Goal: Information Seeking & Learning: Learn about a topic

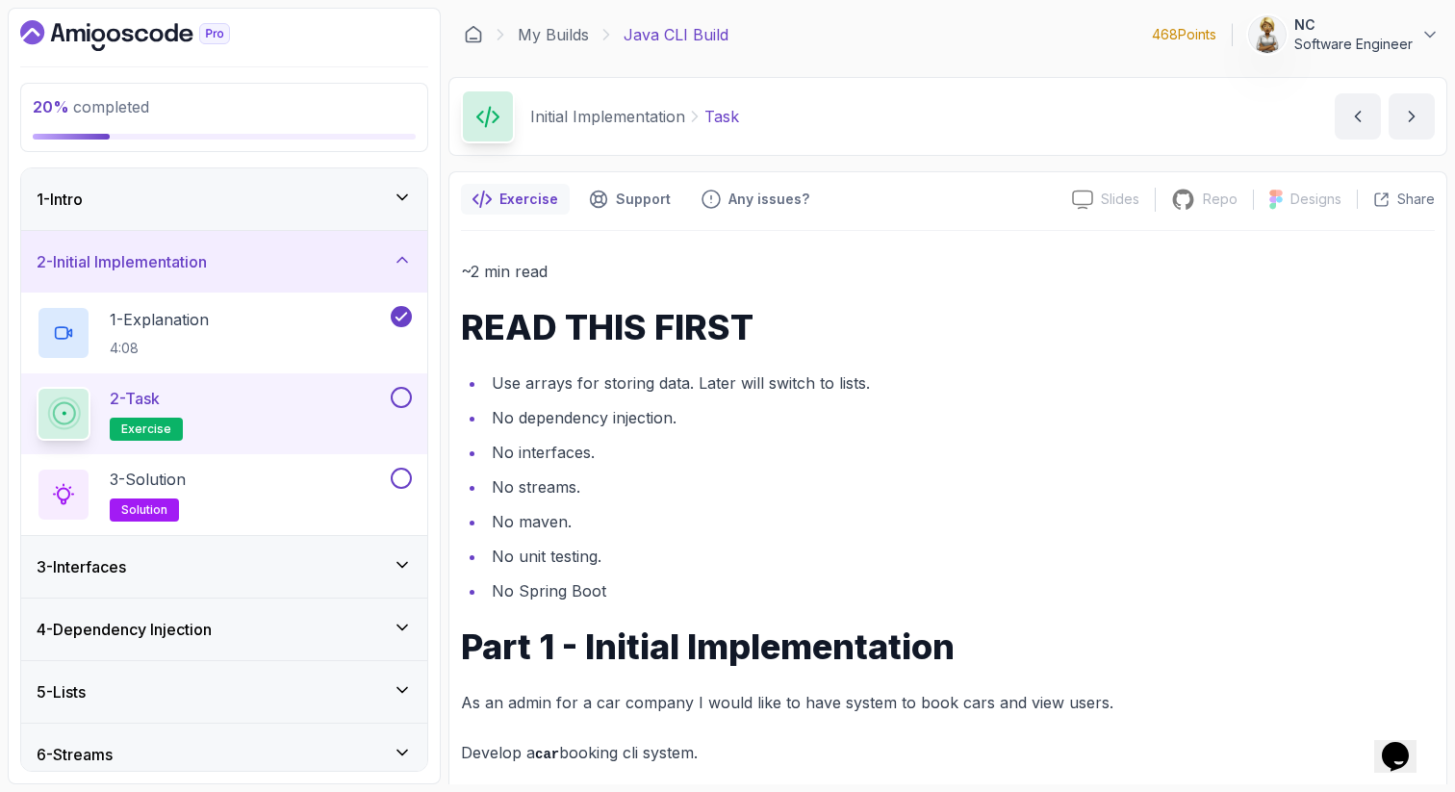
scroll to position [601, 0]
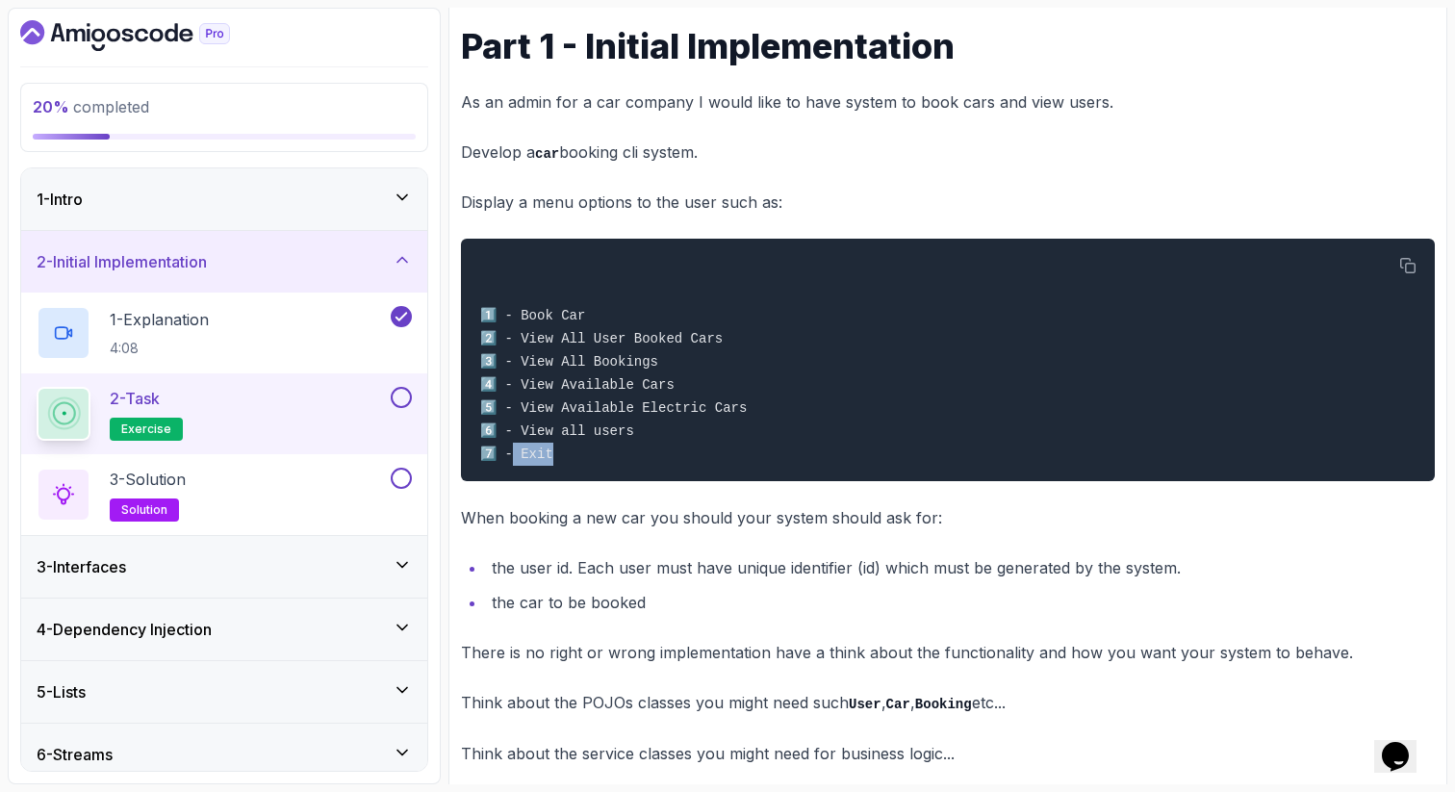
click at [400, 255] on icon at bounding box center [402, 259] width 19 height 19
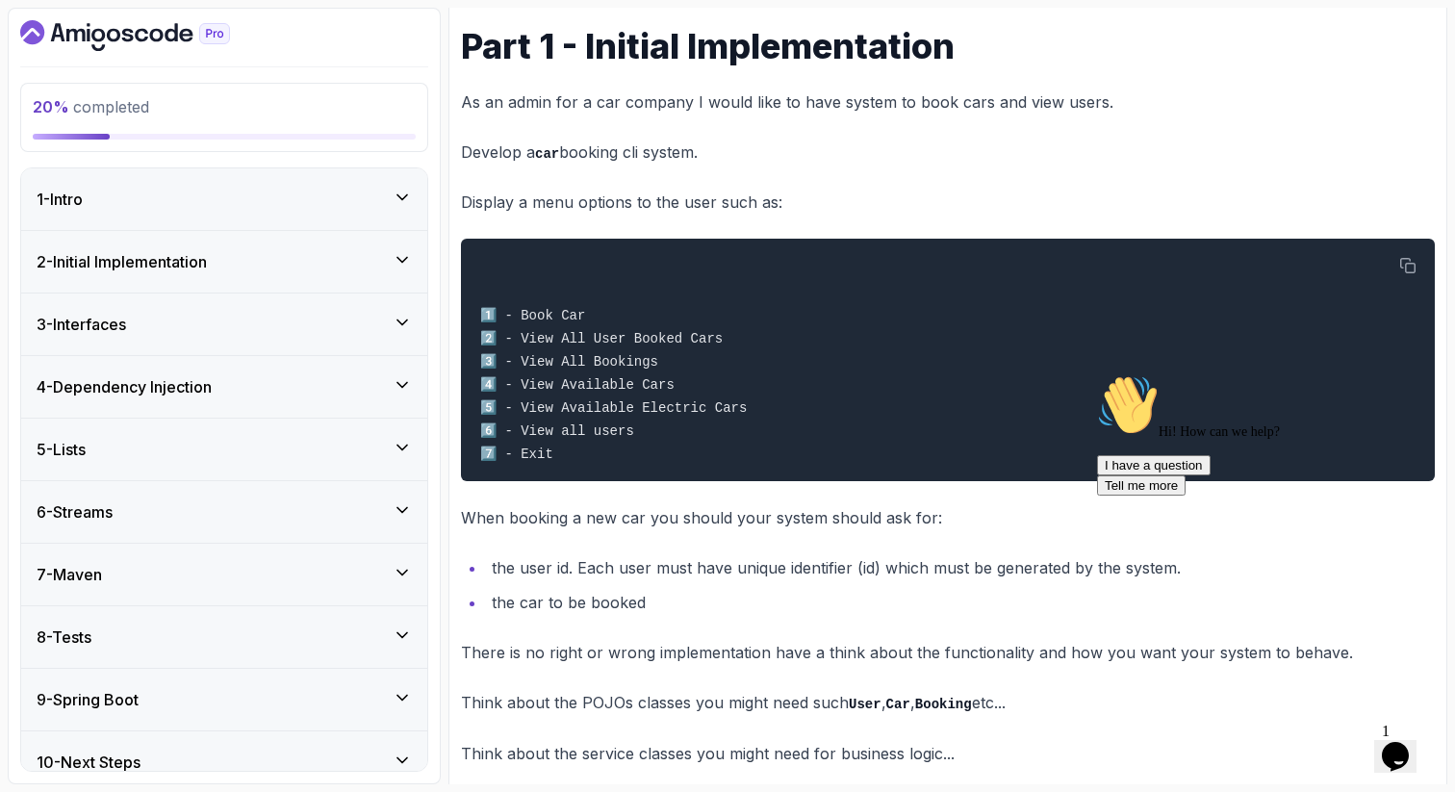
click at [87, 45] on icon "Dashboard" at bounding box center [125, 35] width 210 height 31
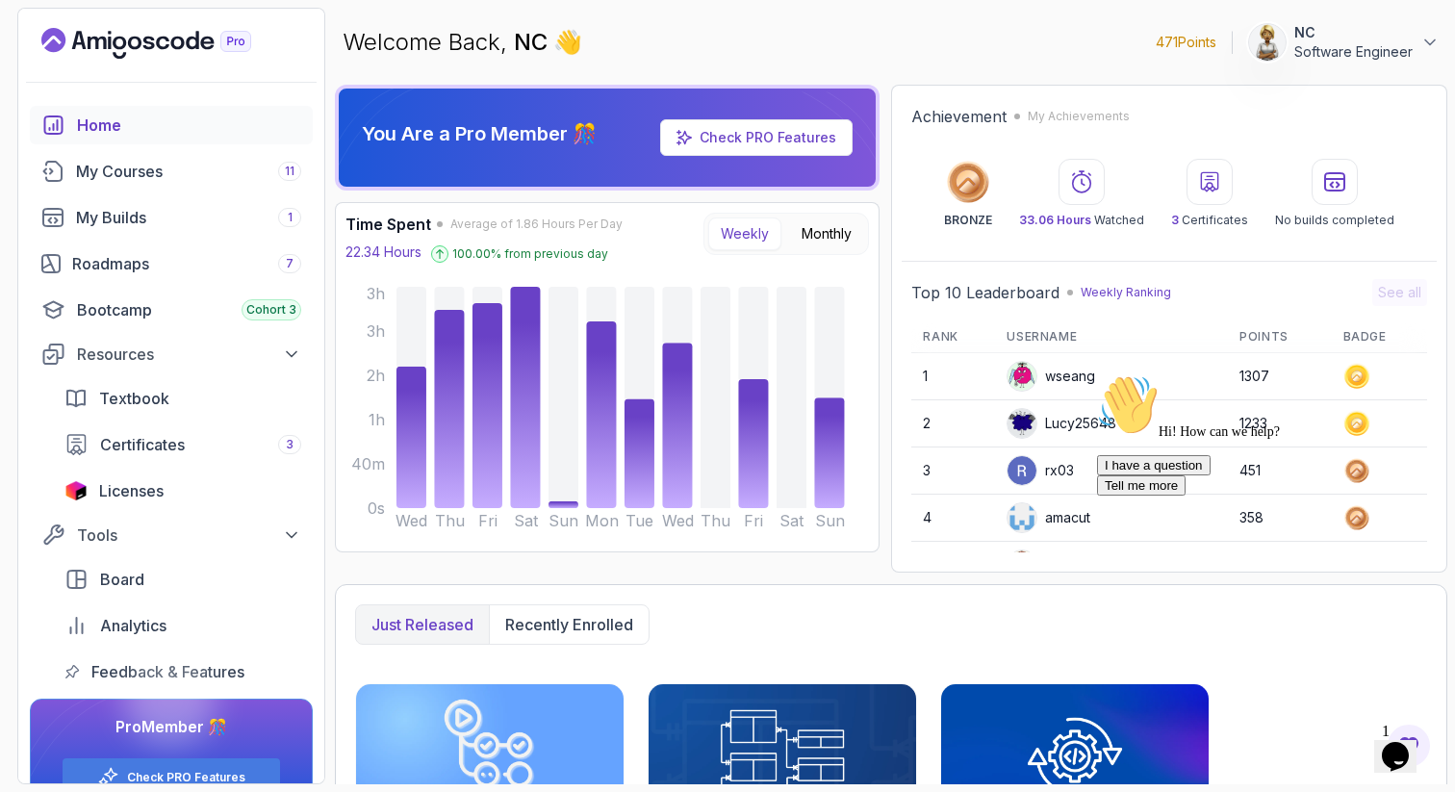
click at [1170, 38] on p "471 Points" at bounding box center [1186, 42] width 61 height 19
drag, startPoint x: 1037, startPoint y: 220, endPoint x: 1021, endPoint y: 224, distance: 16.8
click at [1021, 224] on div "BRONZE 33.06 Hours Watched 3 Certificates No builds completed" at bounding box center [1169, 193] width 516 height 69
click at [250, 268] on div "Roadmaps 7" at bounding box center [186, 263] width 229 height 23
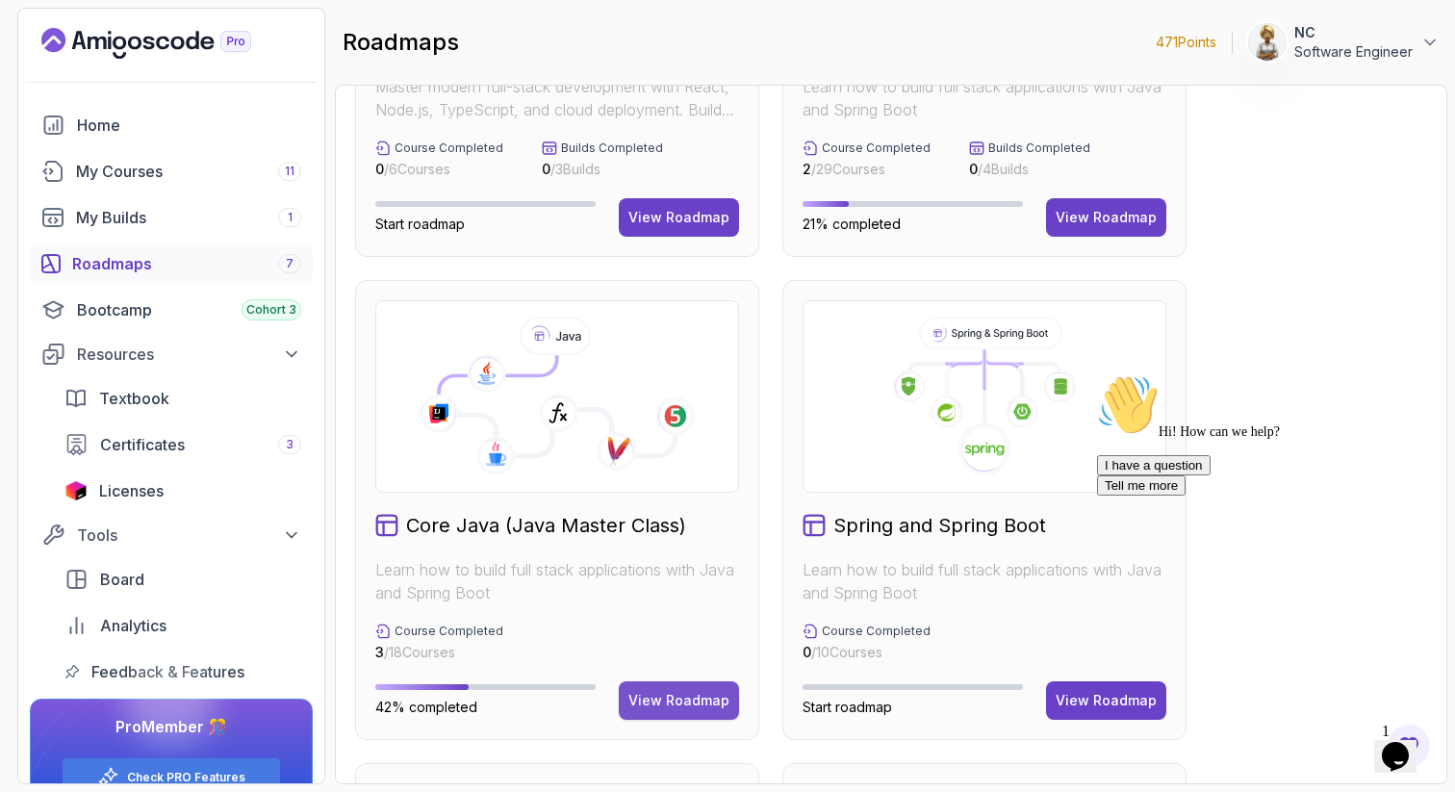
click at [695, 698] on div "View Roadmap" at bounding box center [678, 700] width 101 height 19
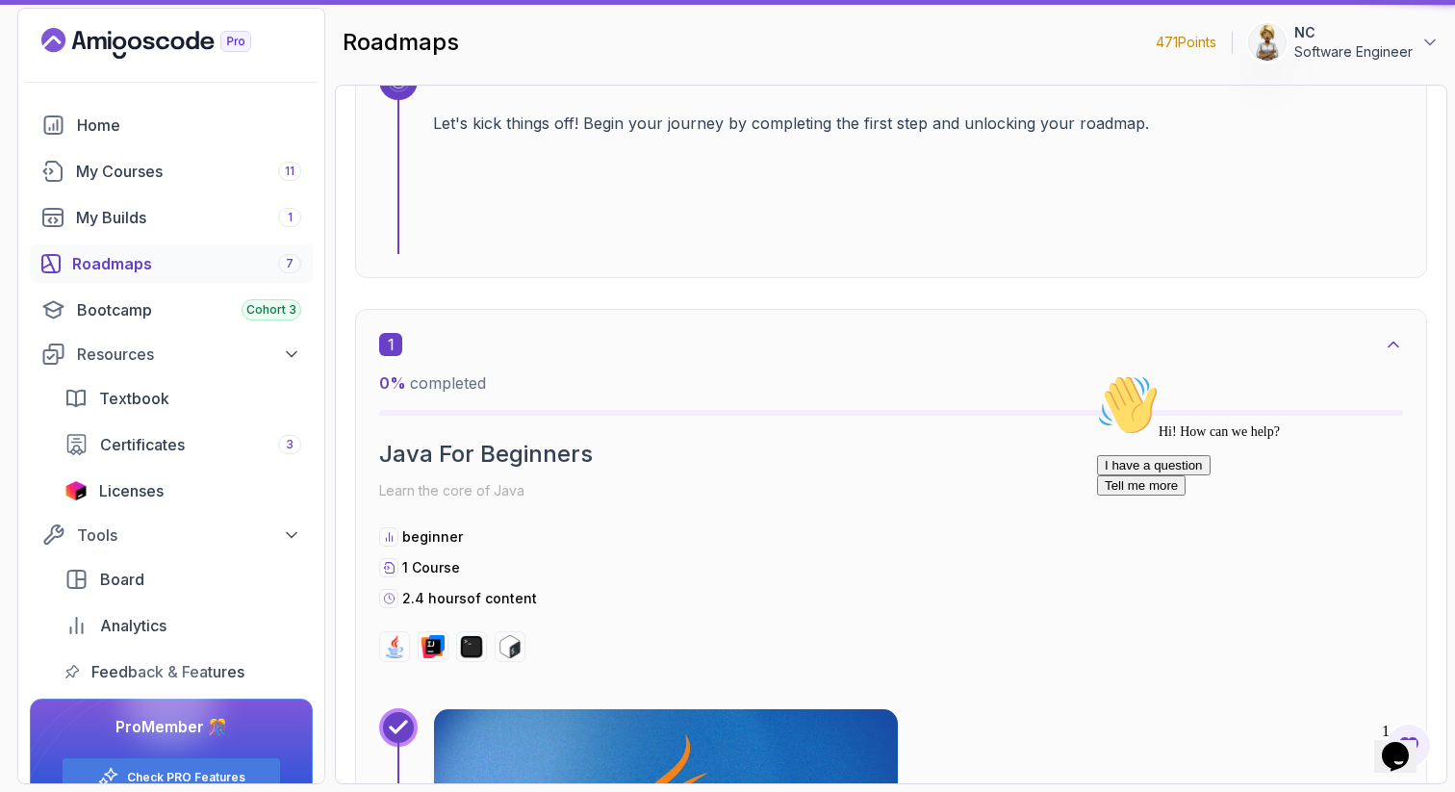
scroll to position [19, 0]
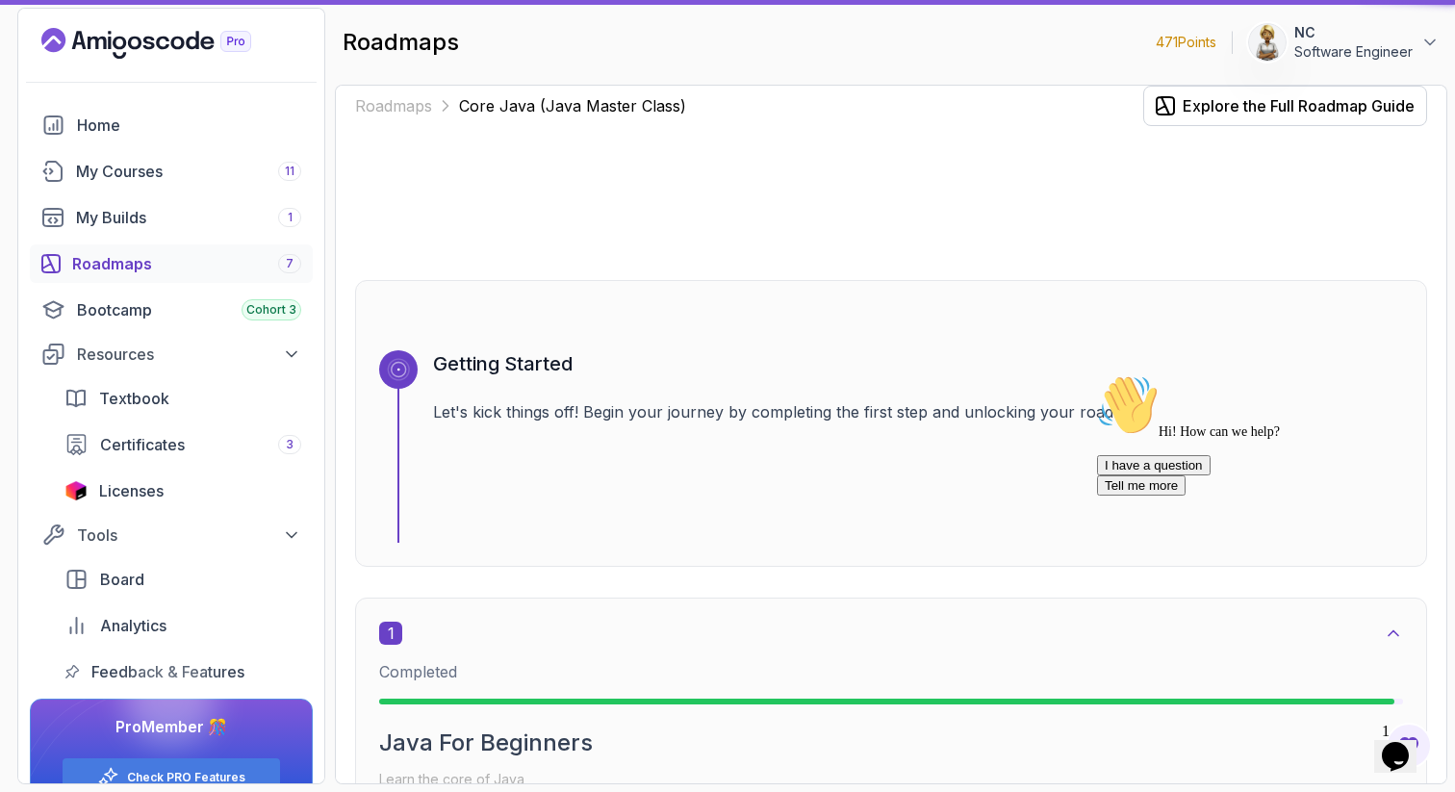
click at [355, 545] on div "Getting Started Let's kick things off! Begin your journey by completing the fir…" at bounding box center [891, 423] width 1072 height 287
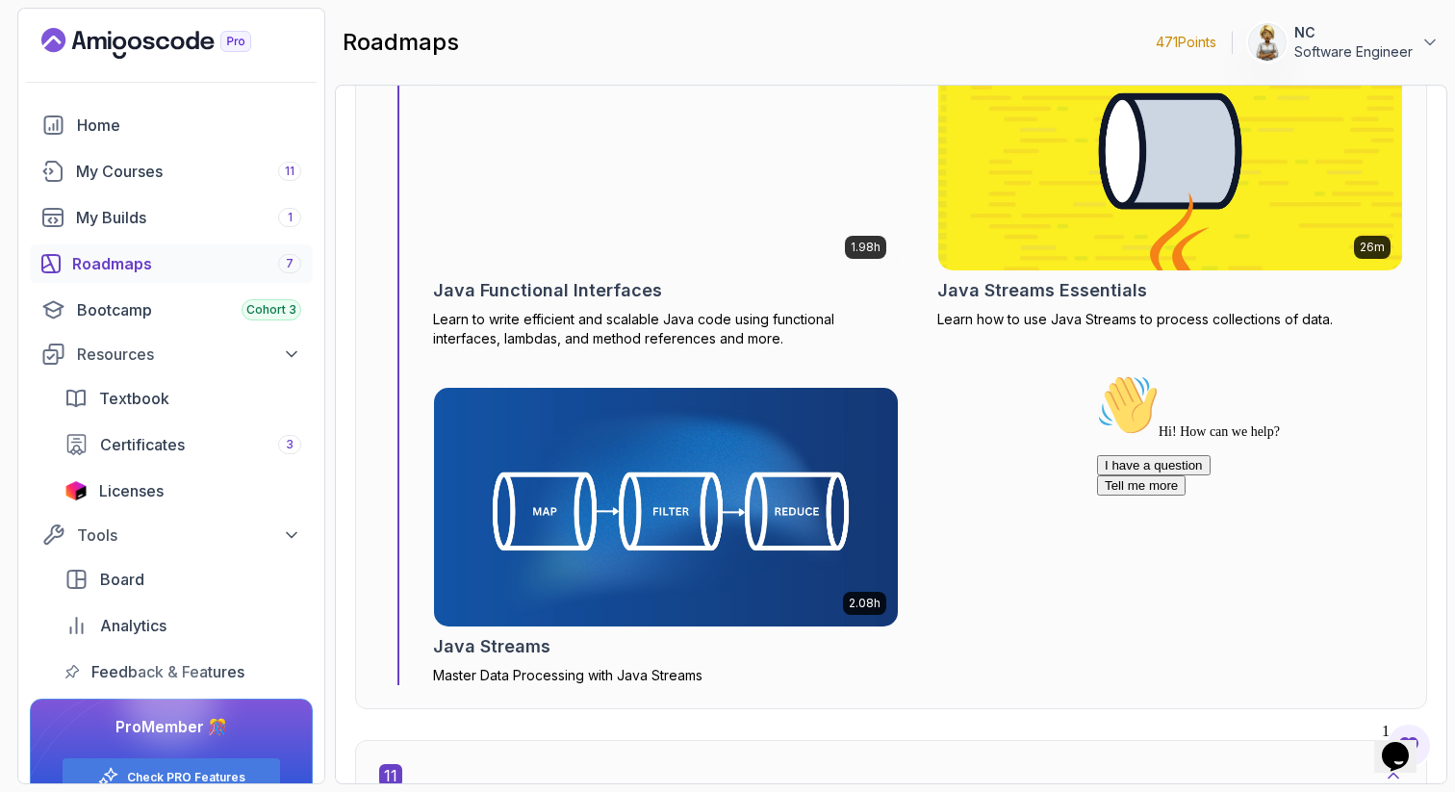
scroll to position [7894, 0]
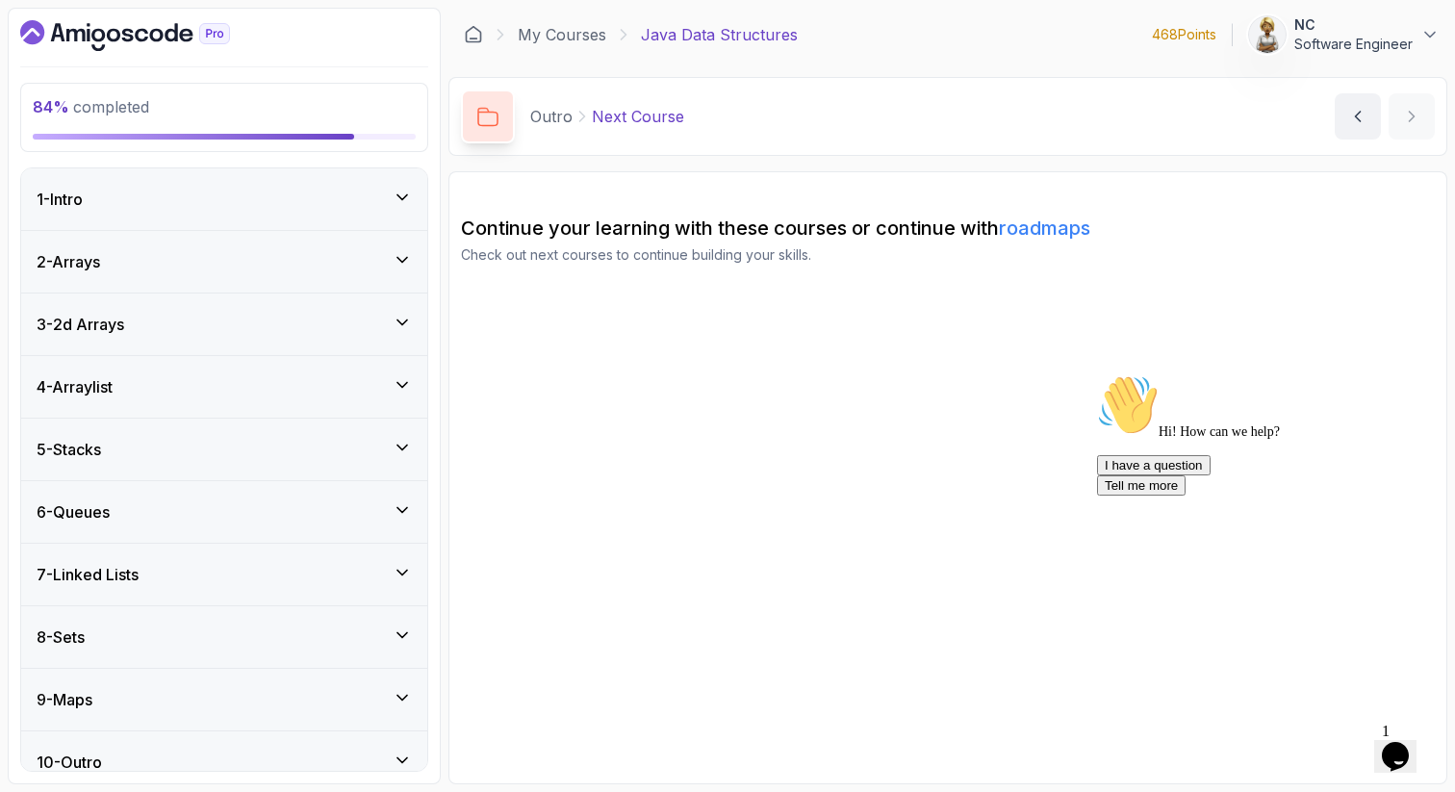
scroll to position [22, 0]
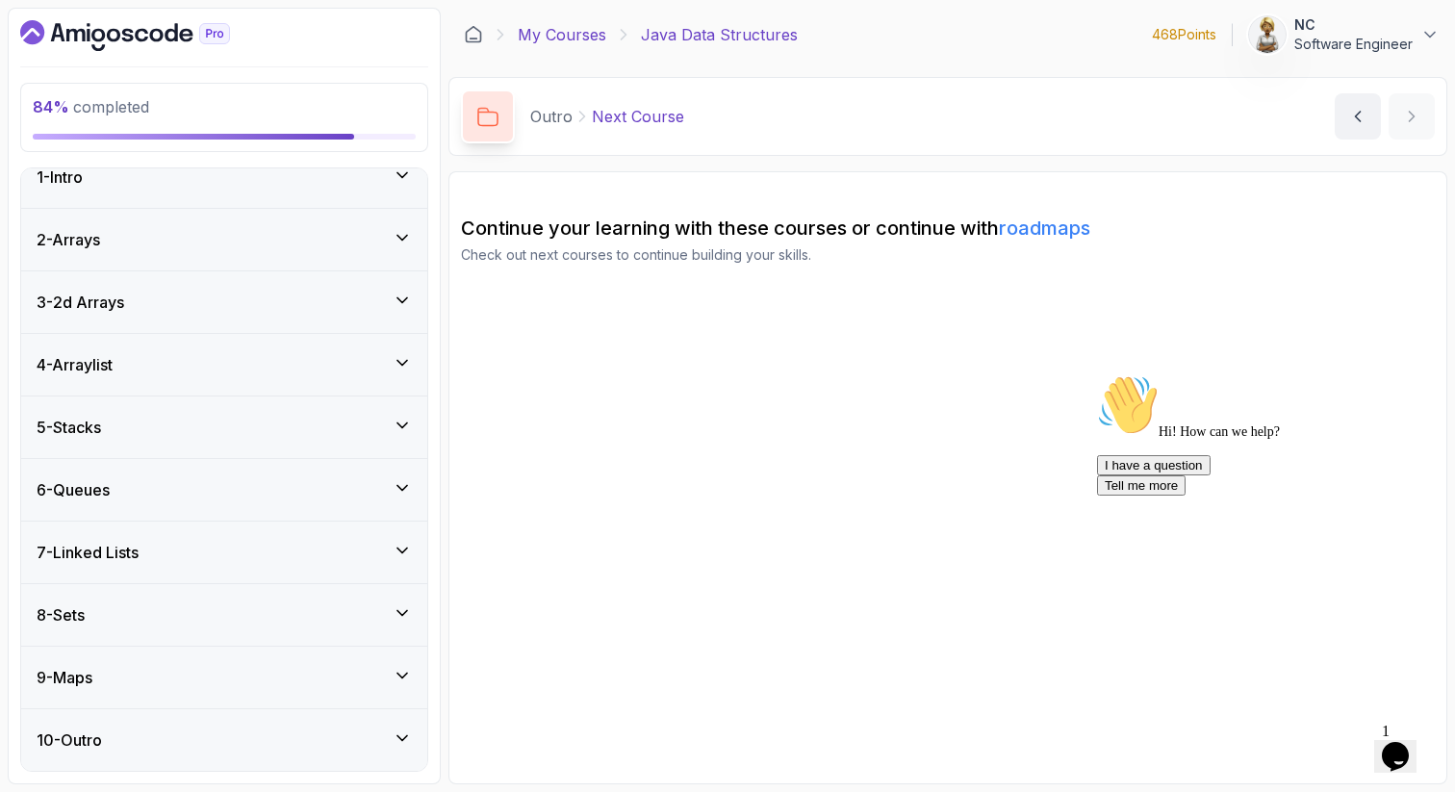
click at [556, 29] on link "My Courses" at bounding box center [562, 34] width 89 height 23
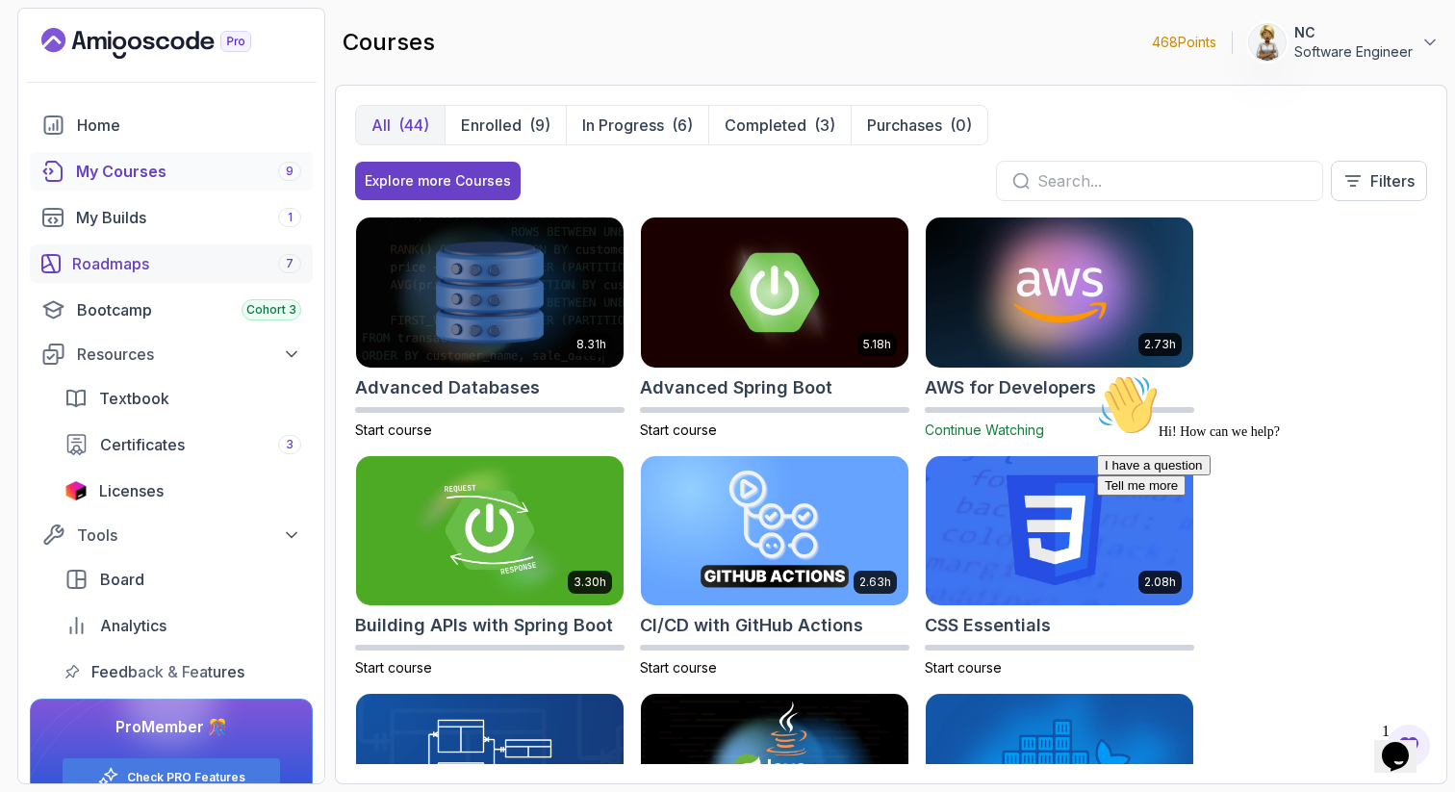
click at [141, 258] on div "Roadmaps 7" at bounding box center [186, 263] width 229 height 23
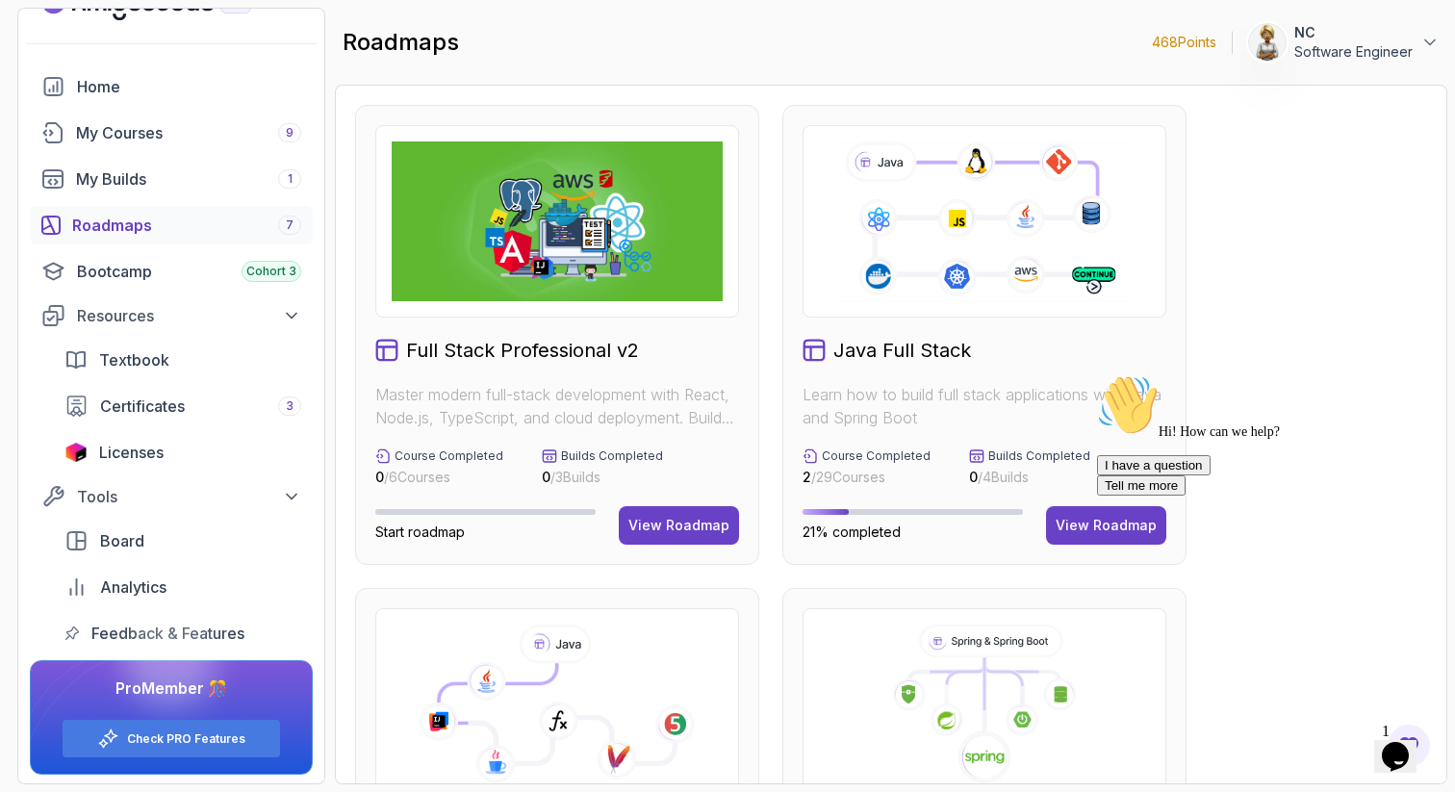
scroll to position [41, 0]
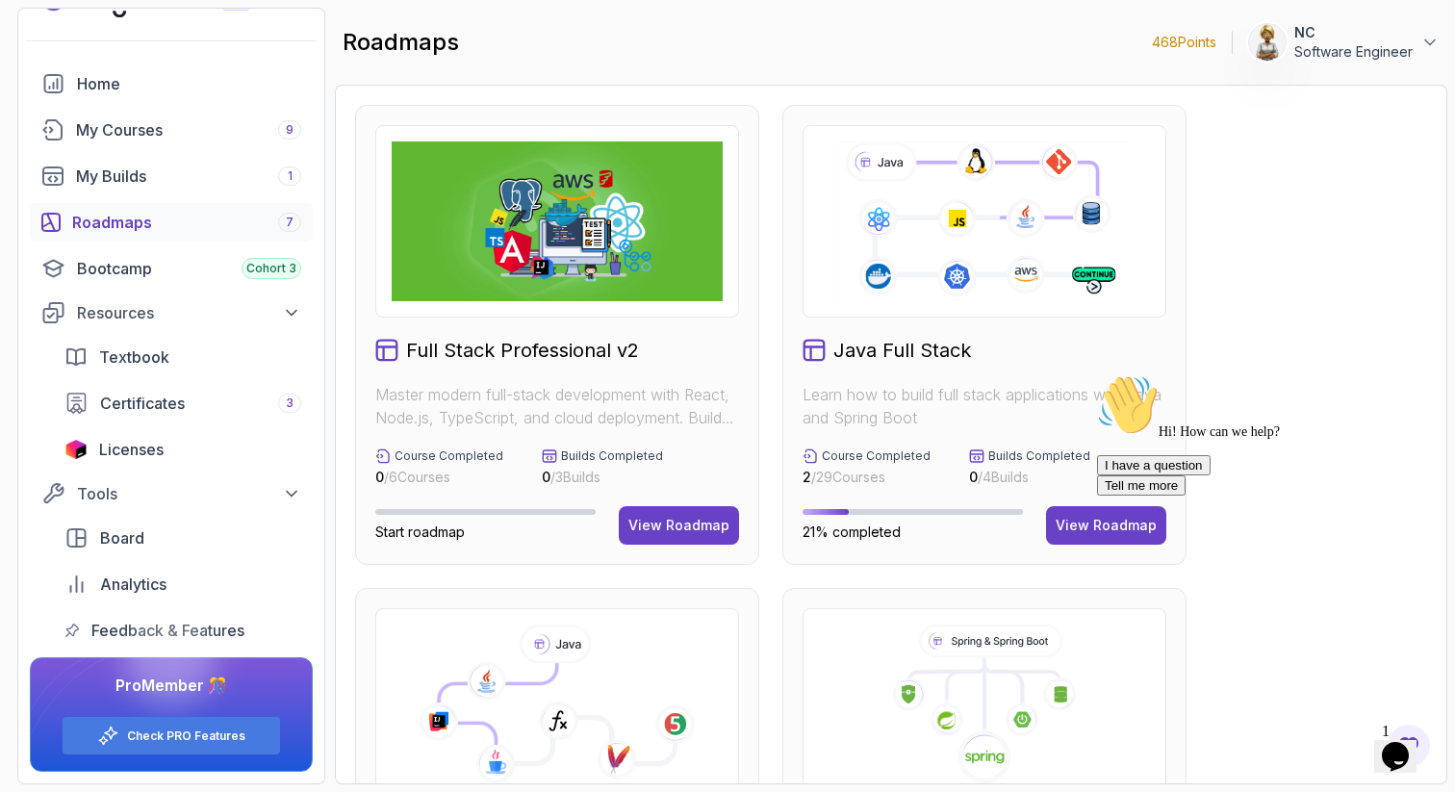
click at [670, 673] on icon at bounding box center [557, 705] width 331 height 160
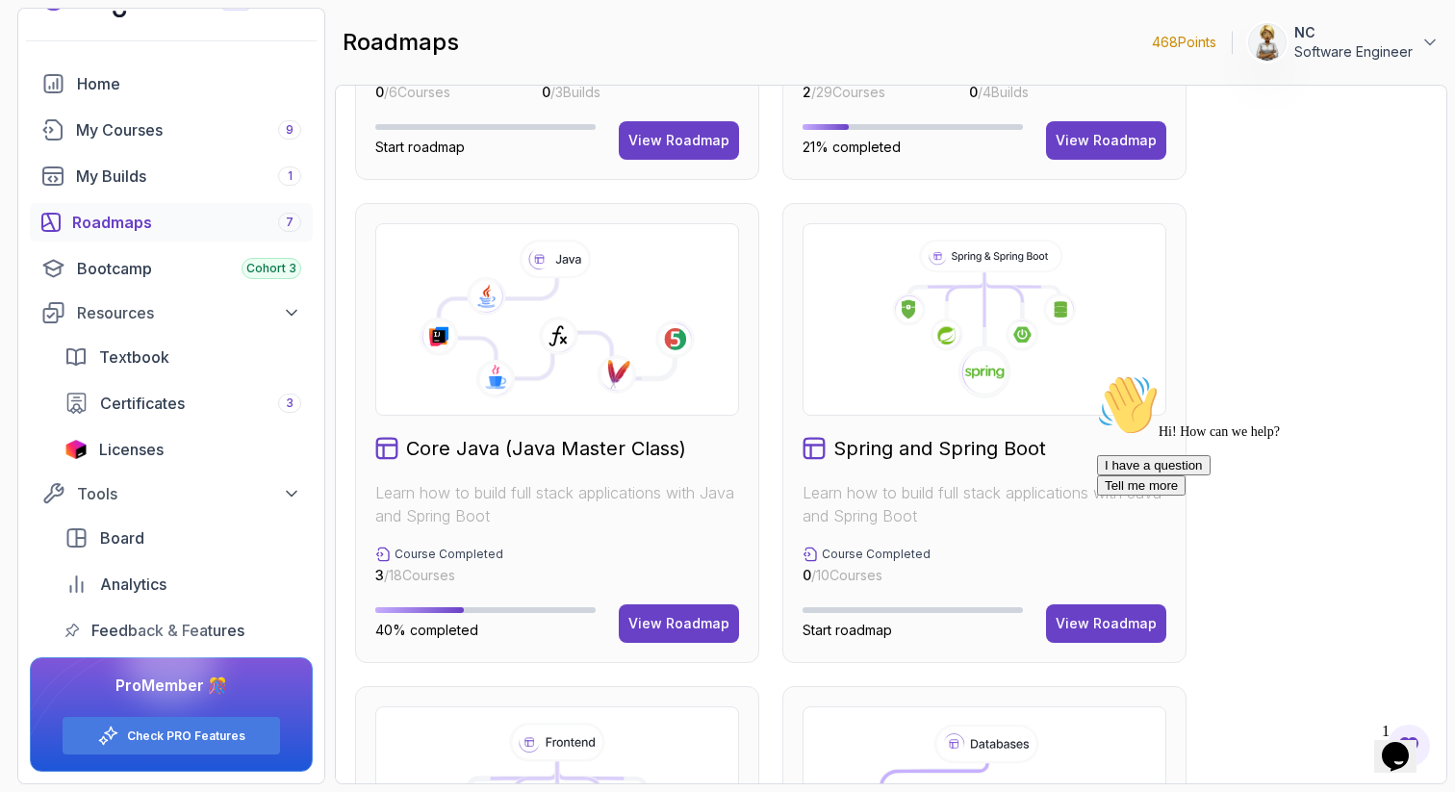
scroll to position [423, 0]
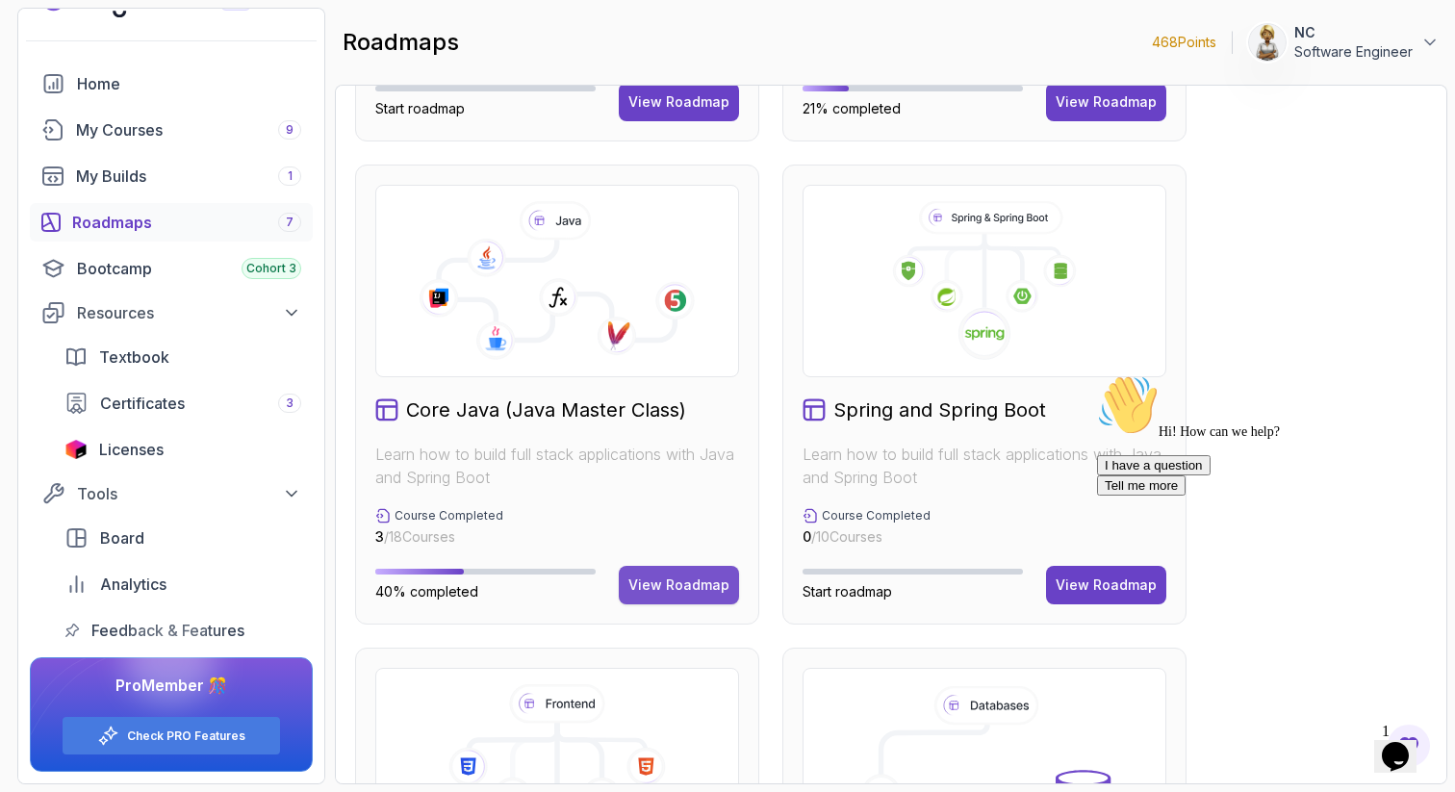
click at [684, 582] on div "View Roadmap" at bounding box center [678, 584] width 101 height 19
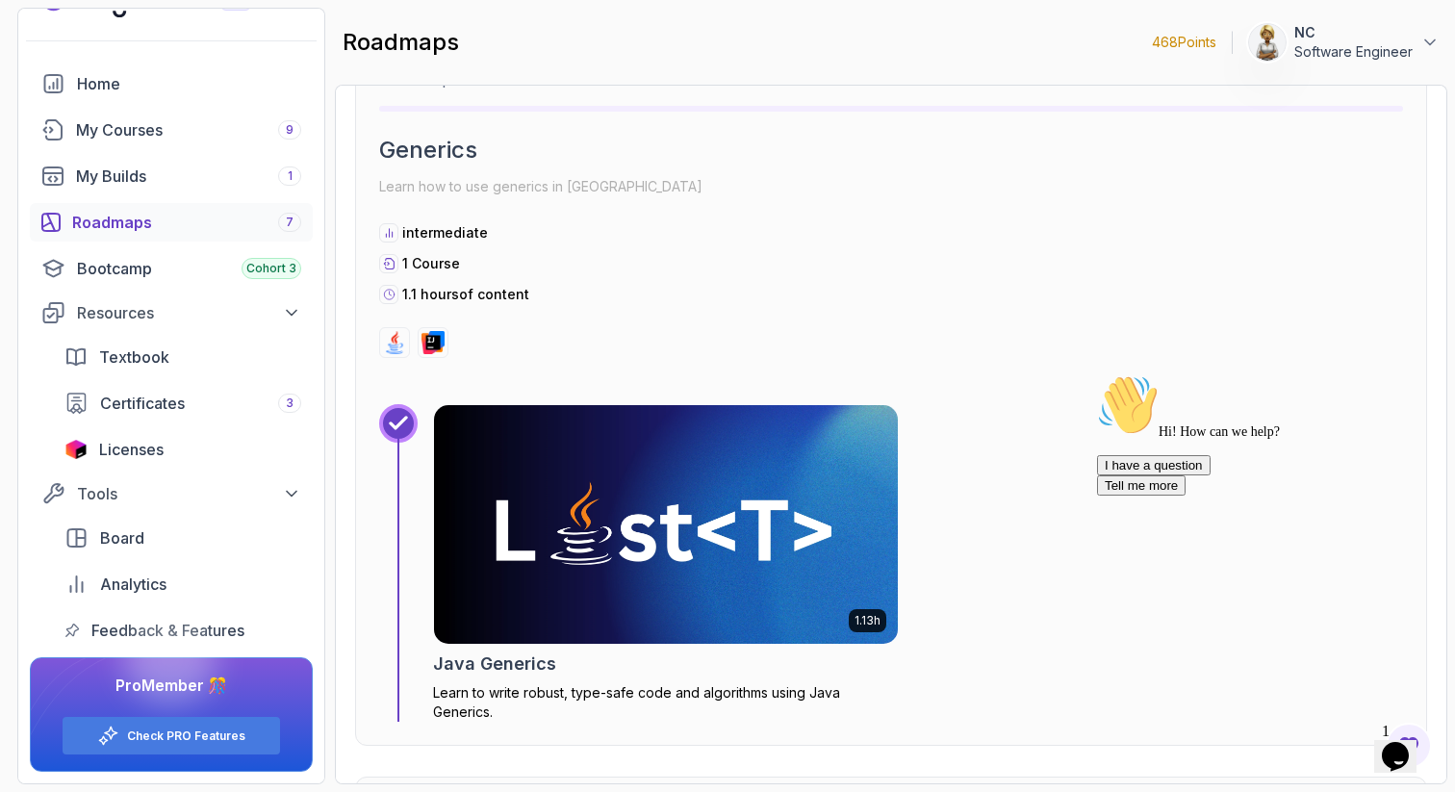
scroll to position [6756, 0]
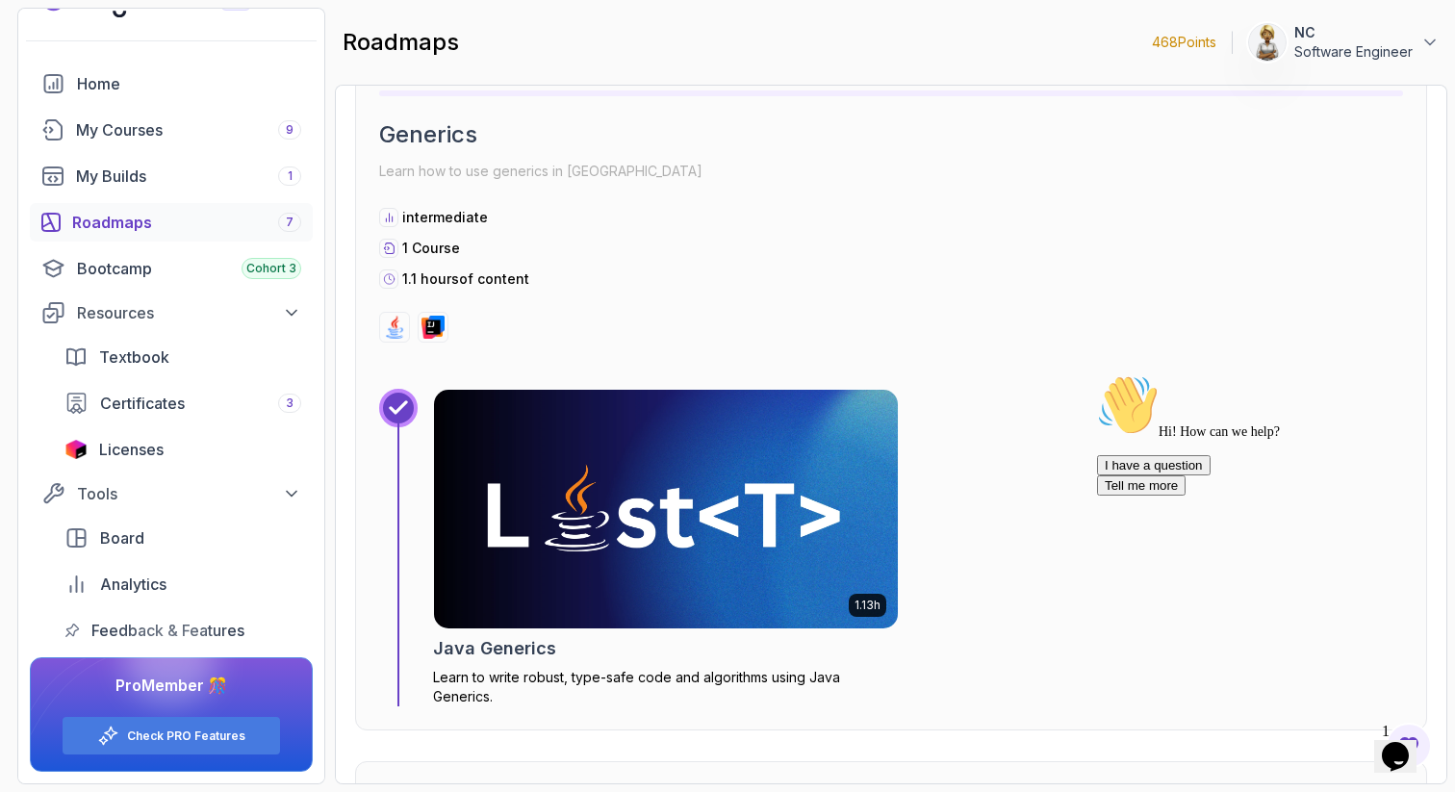
click at [572, 557] on img at bounding box center [665, 509] width 487 height 250
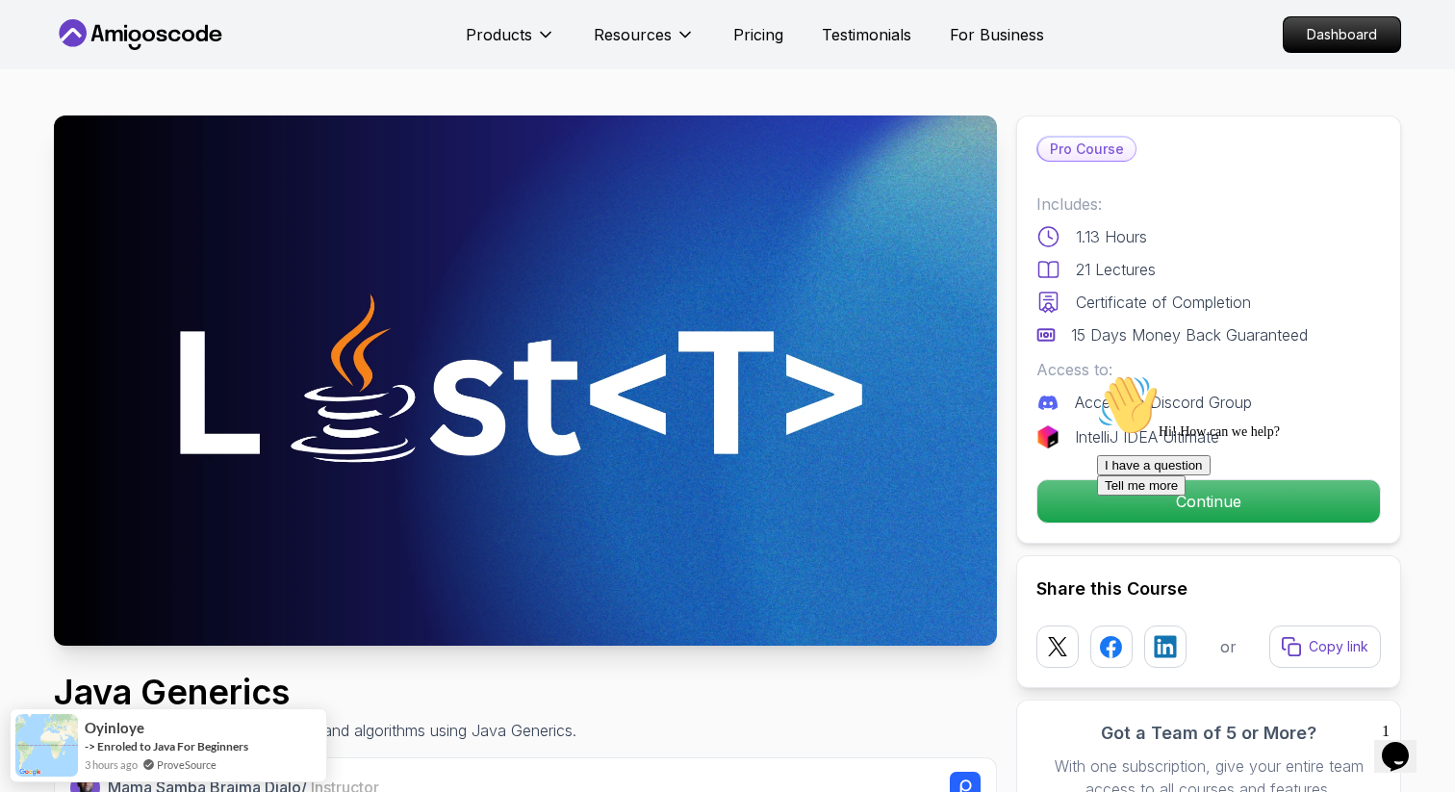
click at [1180, 374] on div at bounding box center [1270, 374] width 346 height 0
click at [1207, 494] on div "Hi! How can we help? I have a question Tell me more" at bounding box center [1270, 434] width 346 height 121
click at [1199, 374] on div at bounding box center [1270, 374] width 346 height 0
click at [1209, 496] on div "Hi! How can we help? I have a question Tell me more" at bounding box center [1270, 434] width 346 height 121
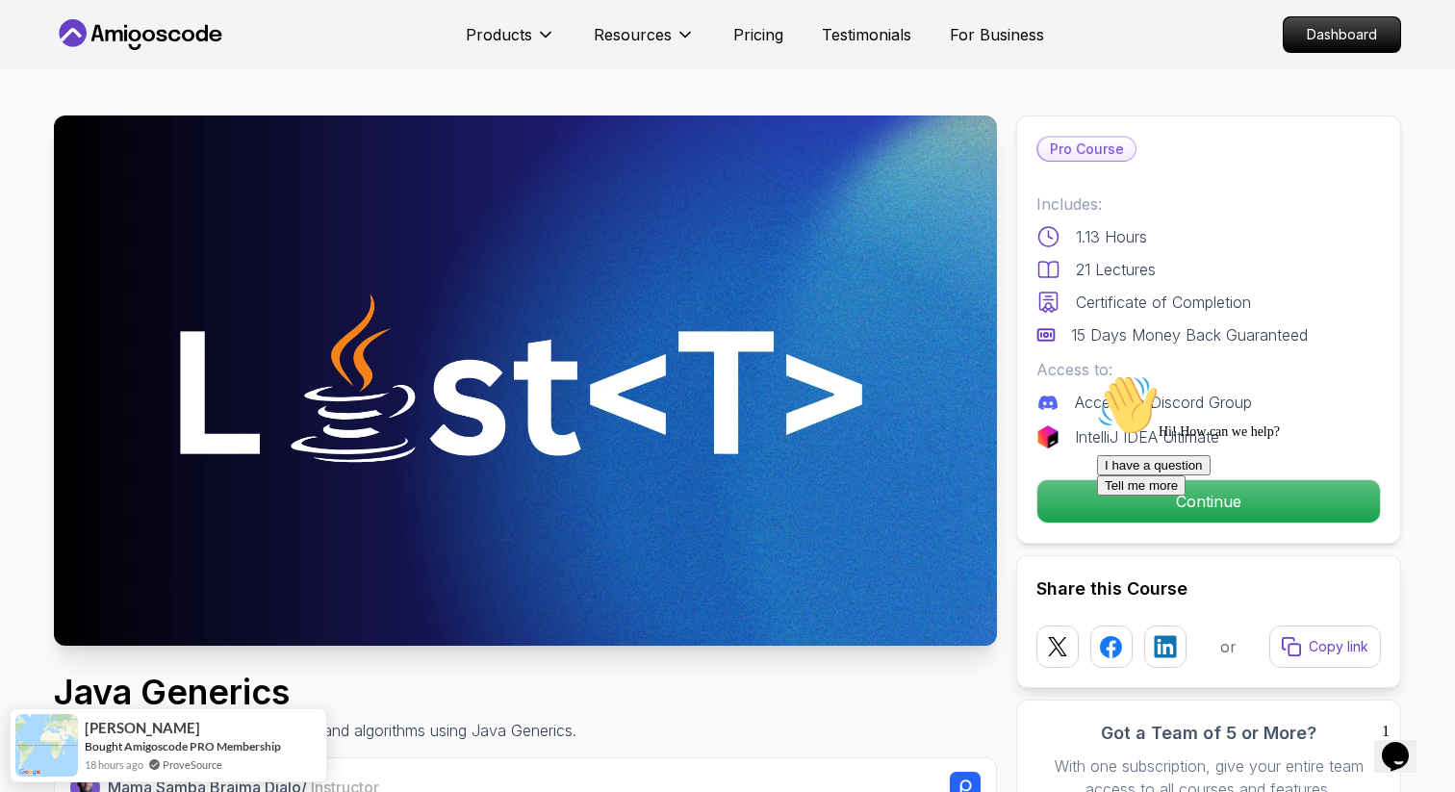
click at [1199, 485] on div "Hi! How can we help? I have a question Tell me more" at bounding box center [1270, 434] width 346 height 121
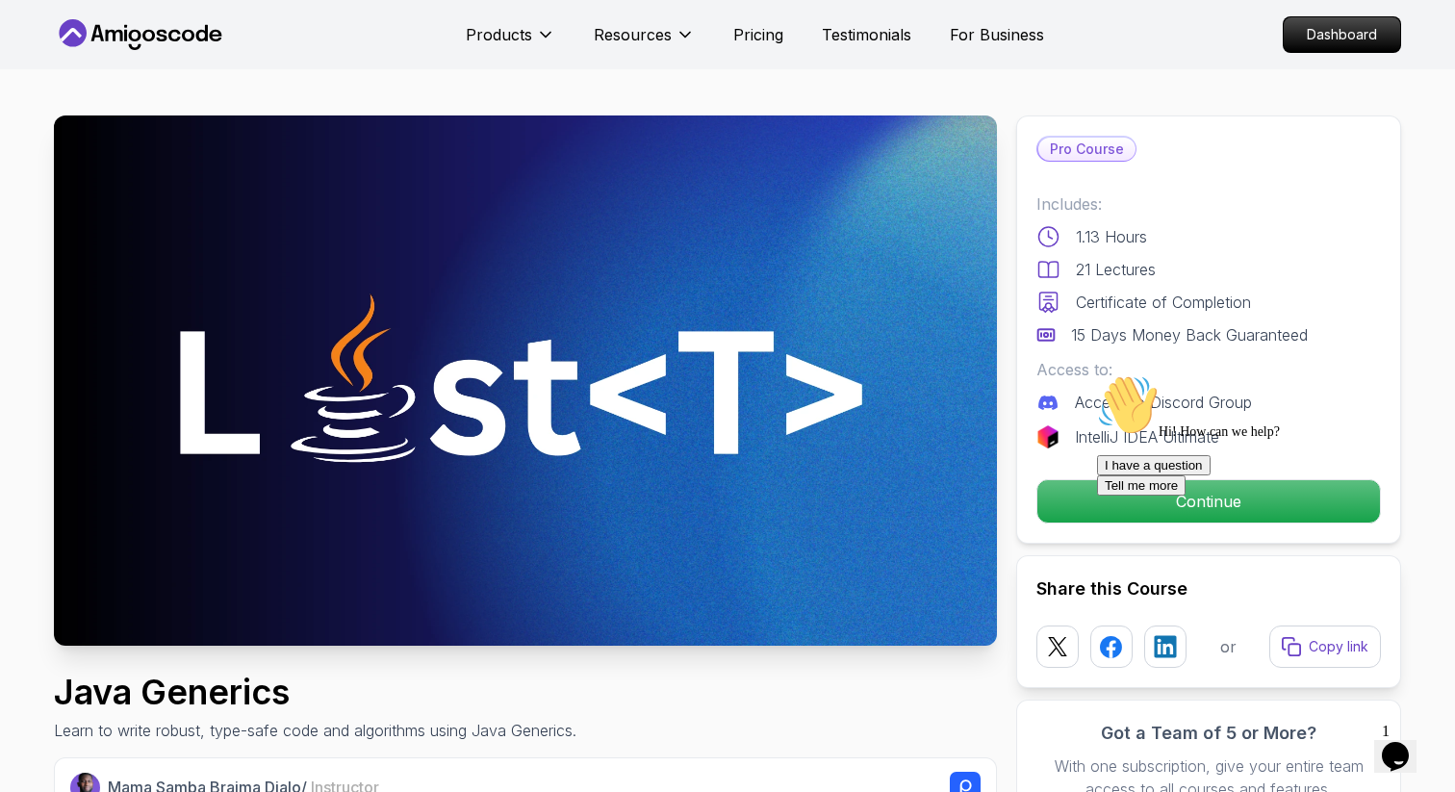
click at [1179, 374] on div at bounding box center [1270, 374] width 346 height 0
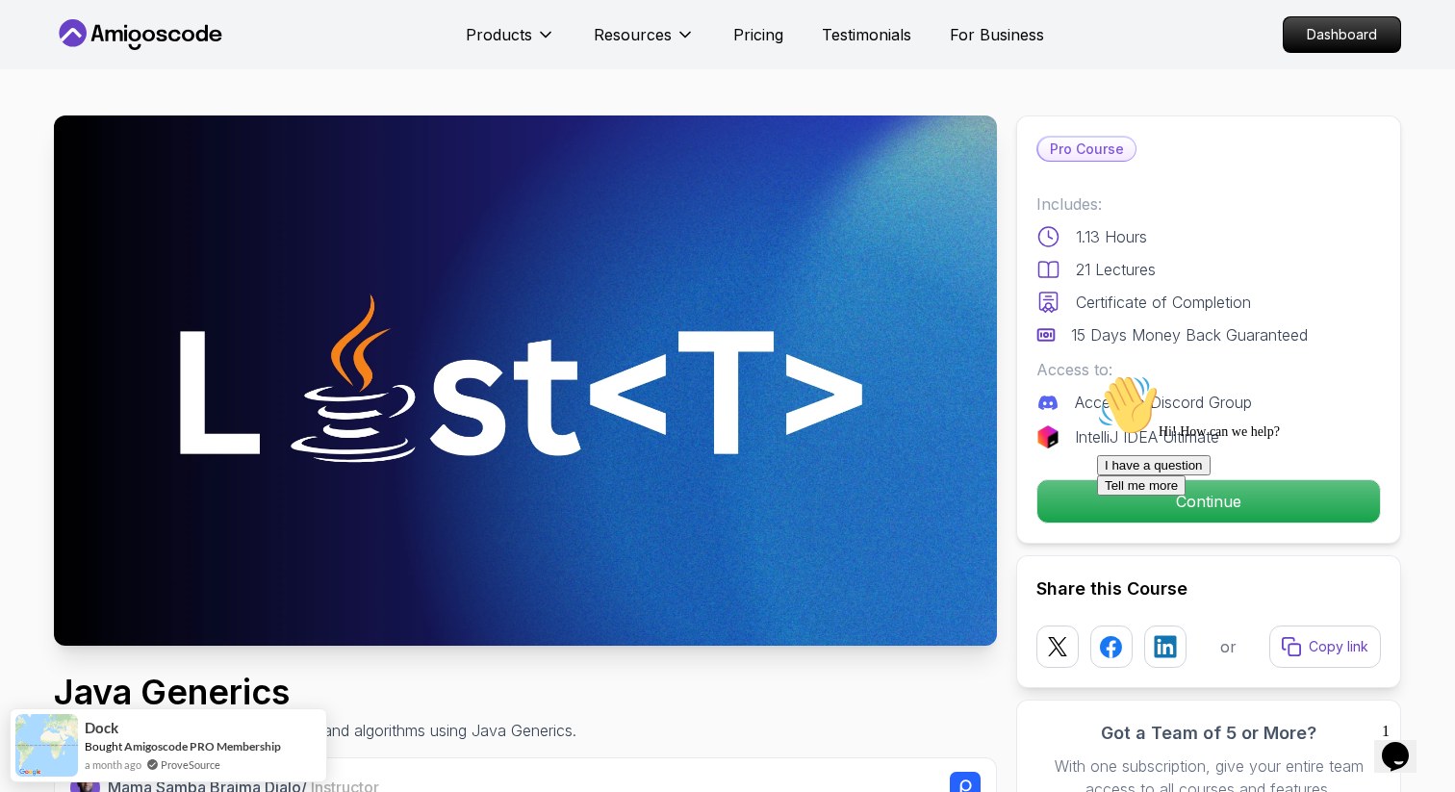
click at [1435, 380] on div "Hi! How can we help? I have a question Tell me more" at bounding box center [1270, 434] width 346 height 121
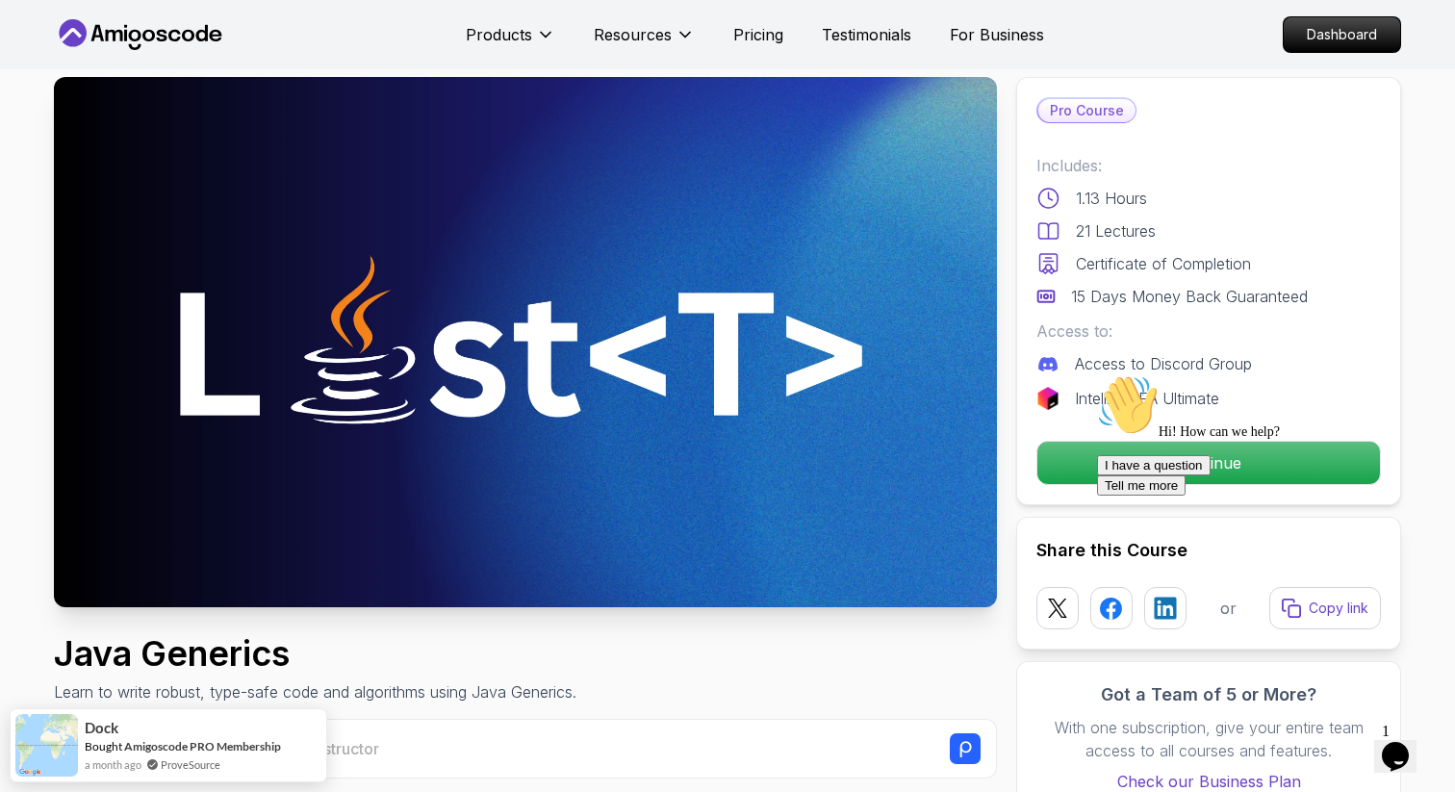
scroll to position [77, 0]
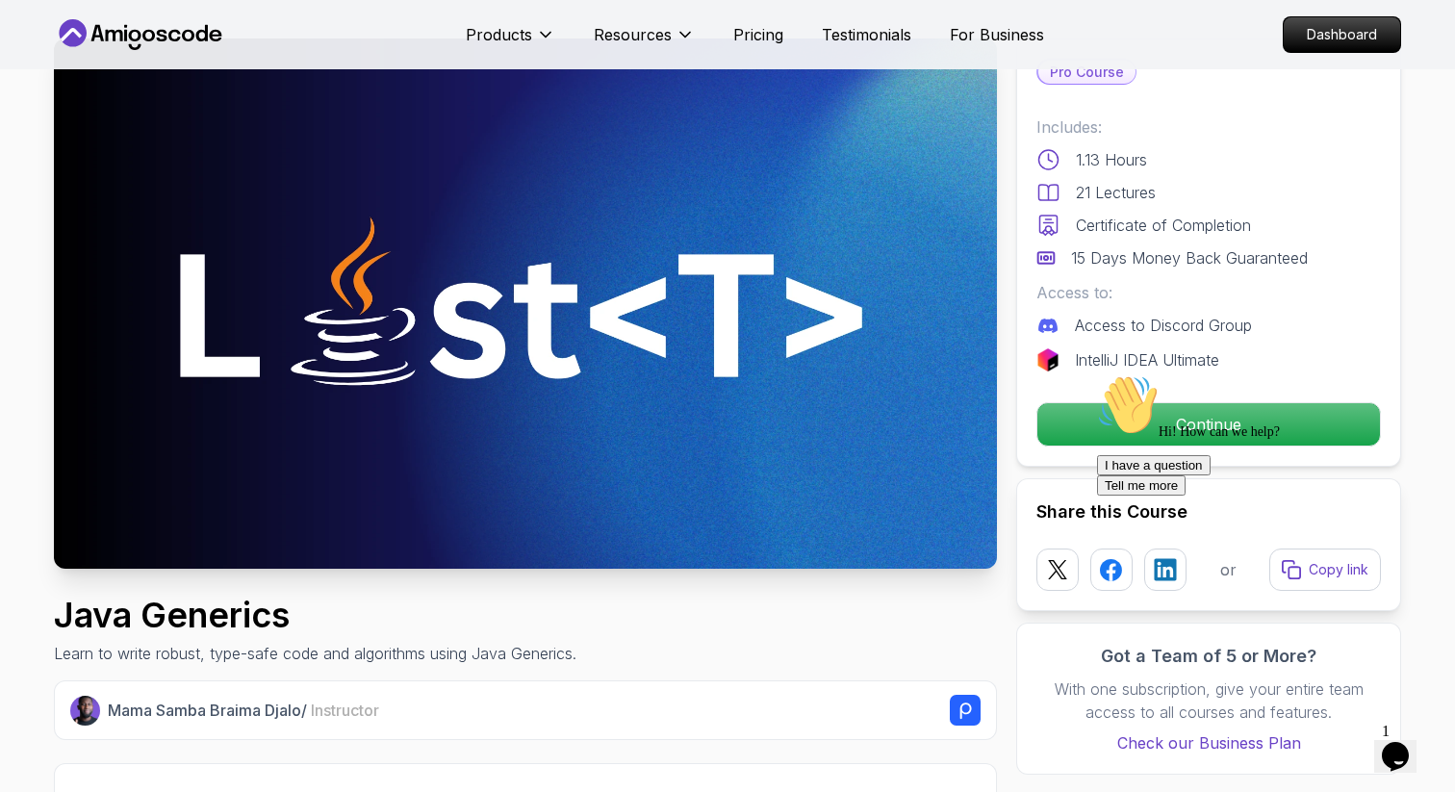
click at [1184, 435] on div "Hi! How can we help? I have a question Tell me more" at bounding box center [1270, 434] width 346 height 121
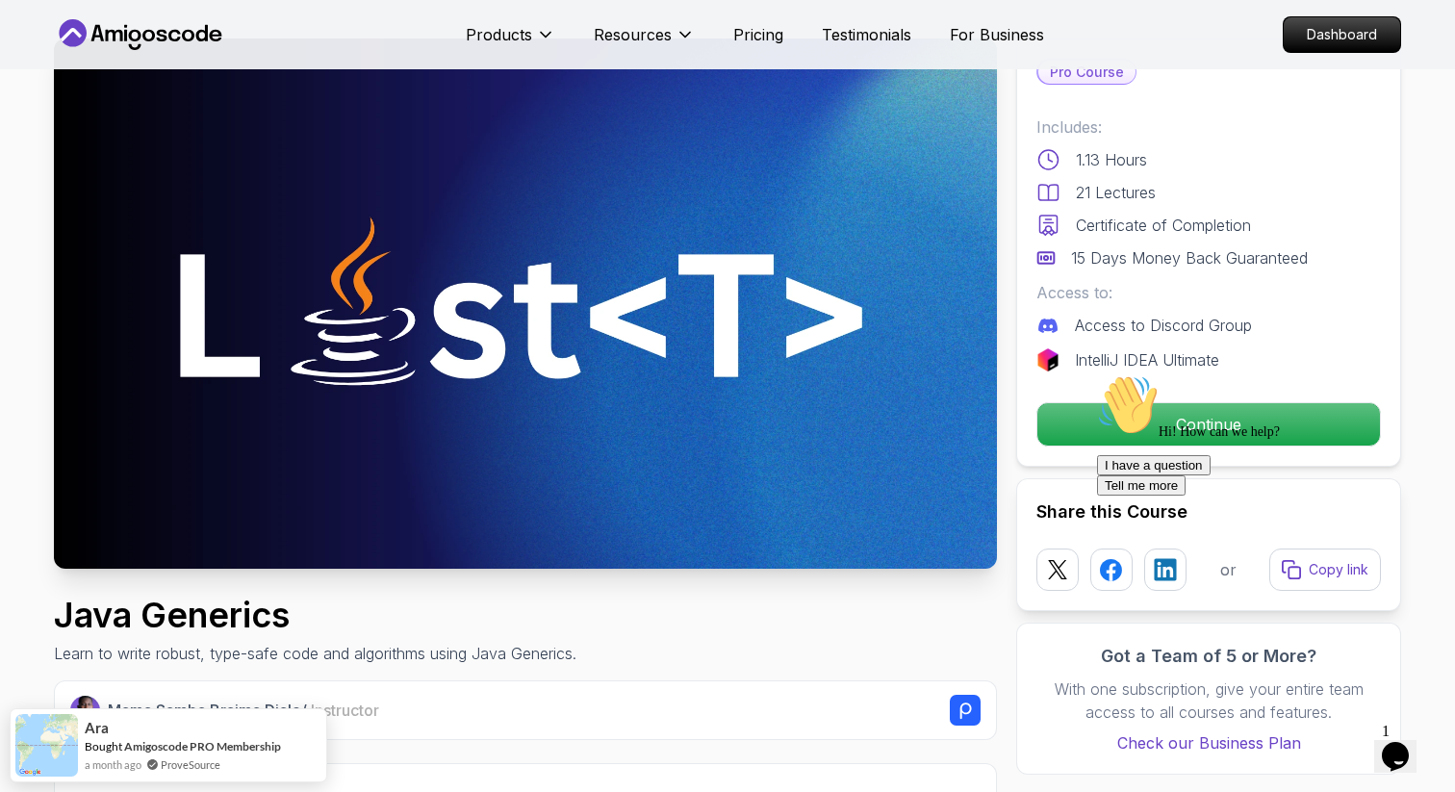
click at [1187, 422] on div "Hi! How can we help? I have a question Tell me more" at bounding box center [1270, 434] width 346 height 121
click at [1189, 422] on div "Hi! How can we help? I have a question Tell me more" at bounding box center [1270, 434] width 346 height 121
click at [1192, 421] on div "Hi! How can we help? I have a question Tell me more" at bounding box center [1270, 434] width 346 height 121
click at [1177, 418] on div "Hi! How can we help? I have a question Tell me more" at bounding box center [1270, 434] width 346 height 121
click at [1089, 165] on p "1.13 Hours" at bounding box center [1111, 159] width 71 height 23
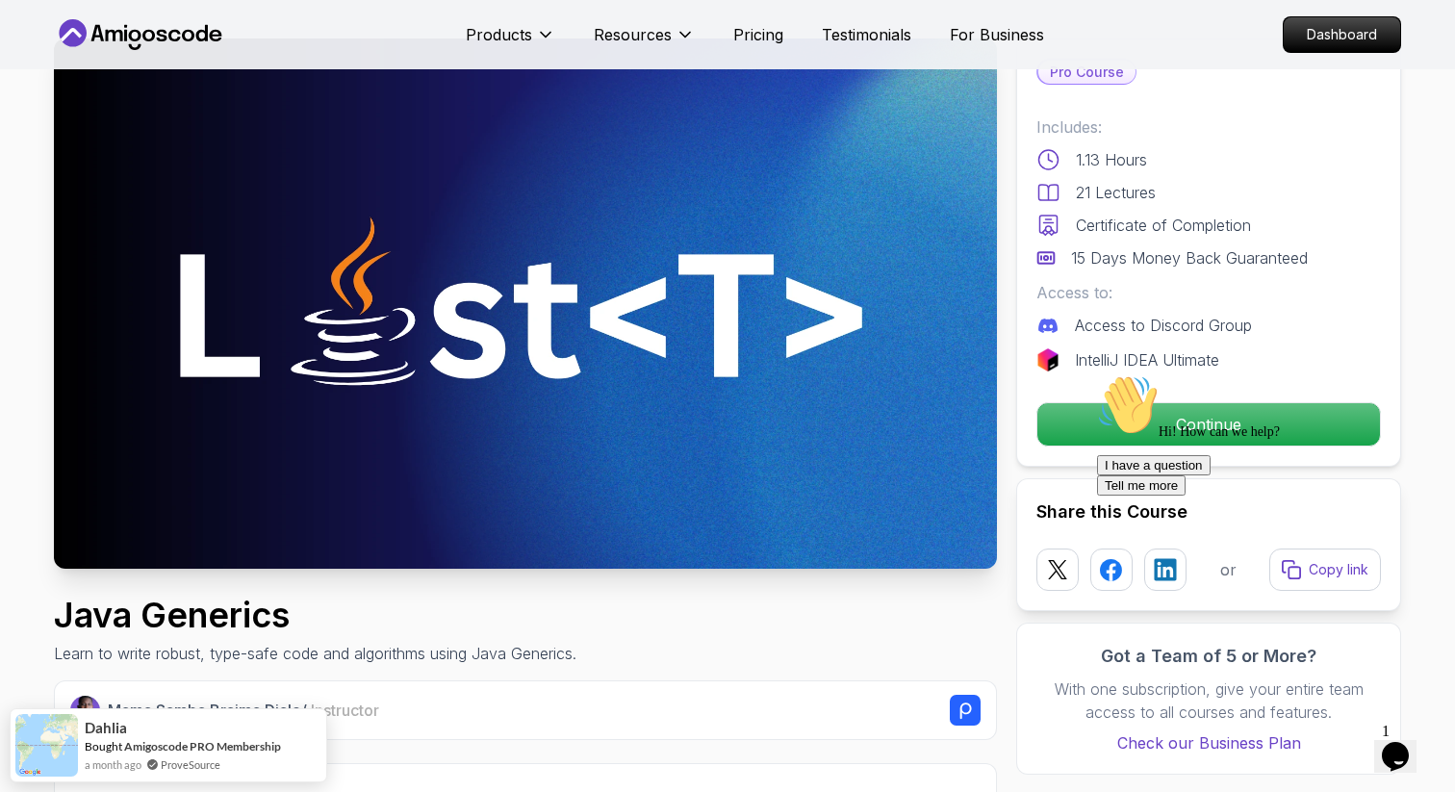
click at [1168, 414] on div "Hi! How can we help? I have a question Tell me more" at bounding box center [1270, 434] width 346 height 121
click at [1097, 374] on icon "Chat attention grabber" at bounding box center [1097, 374] width 0 height 0
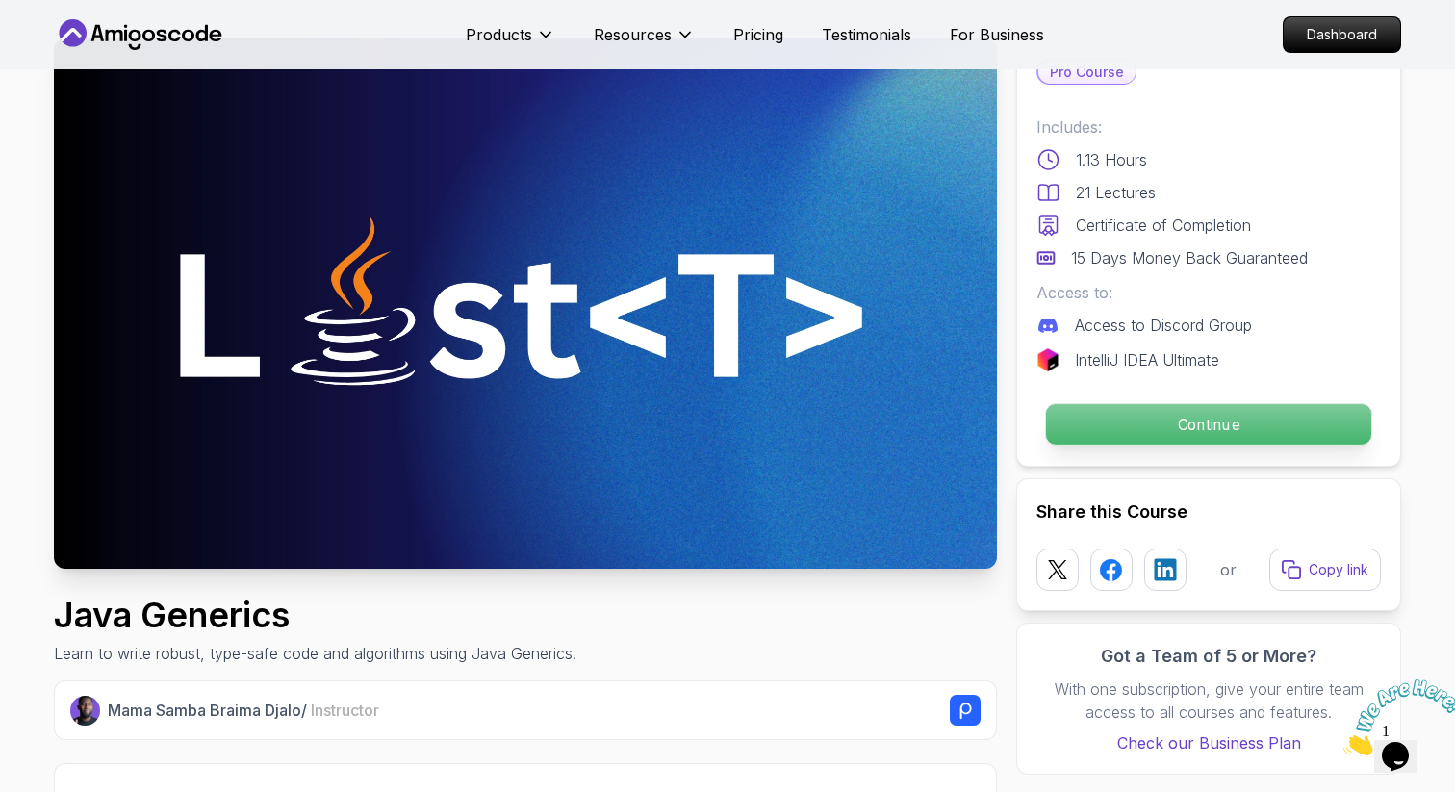
click at [1216, 420] on p "Continue" at bounding box center [1208, 424] width 325 height 40
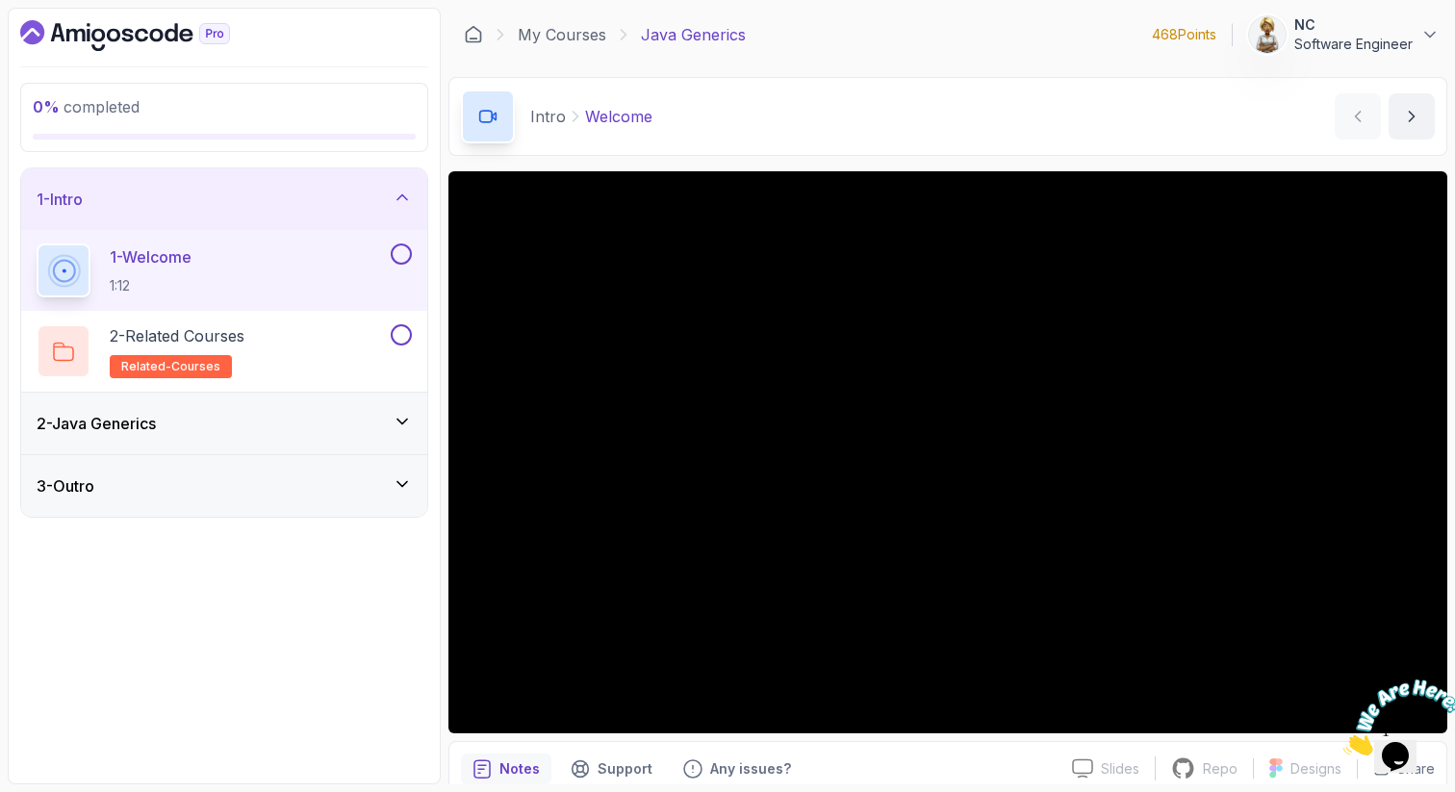
click at [166, 259] on p "1 - Welcome" at bounding box center [151, 256] width 82 height 23
click at [192, 258] on p "1 - Welcome" at bounding box center [151, 256] width 82 height 23
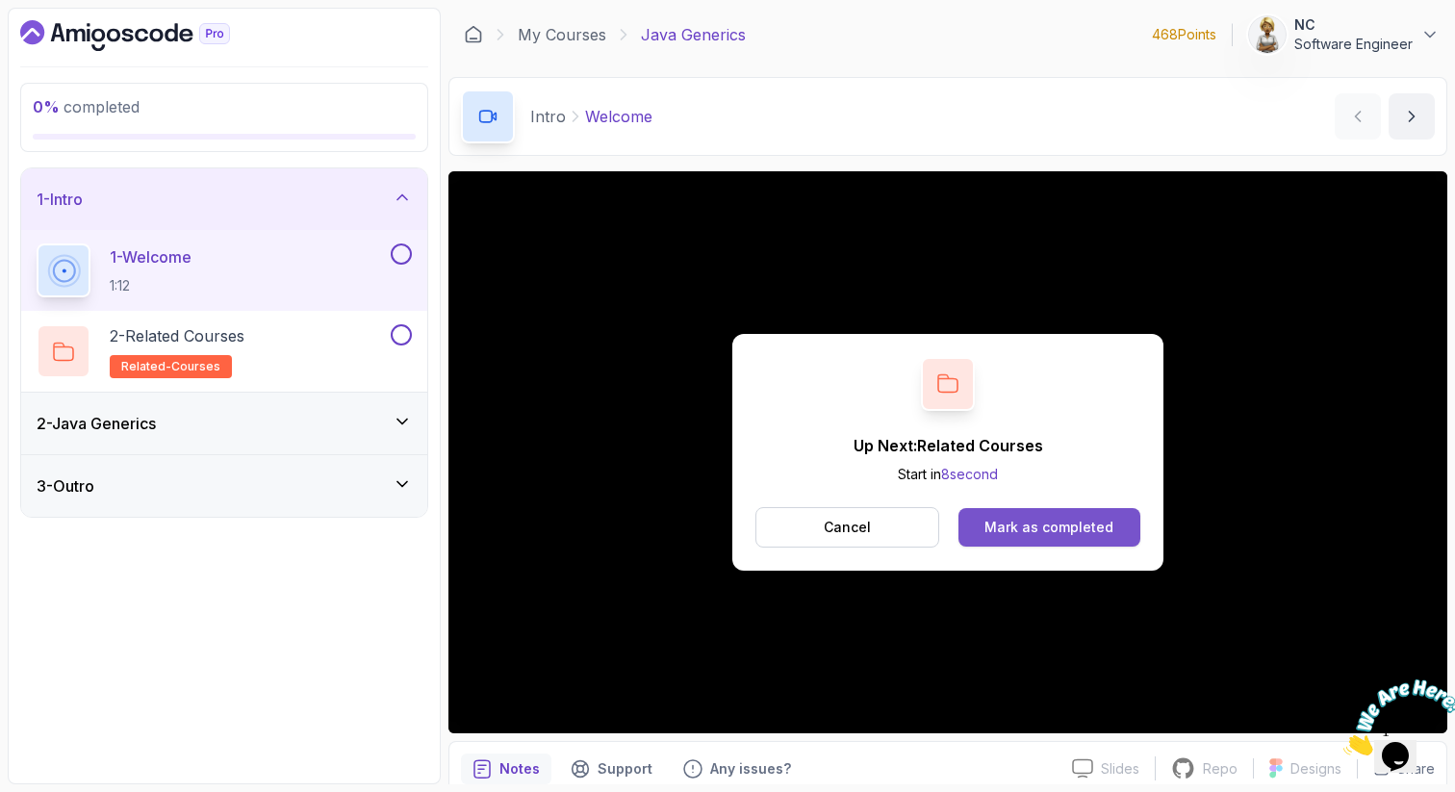
click at [1032, 516] on button "Mark as completed" at bounding box center [1050, 527] width 182 height 38
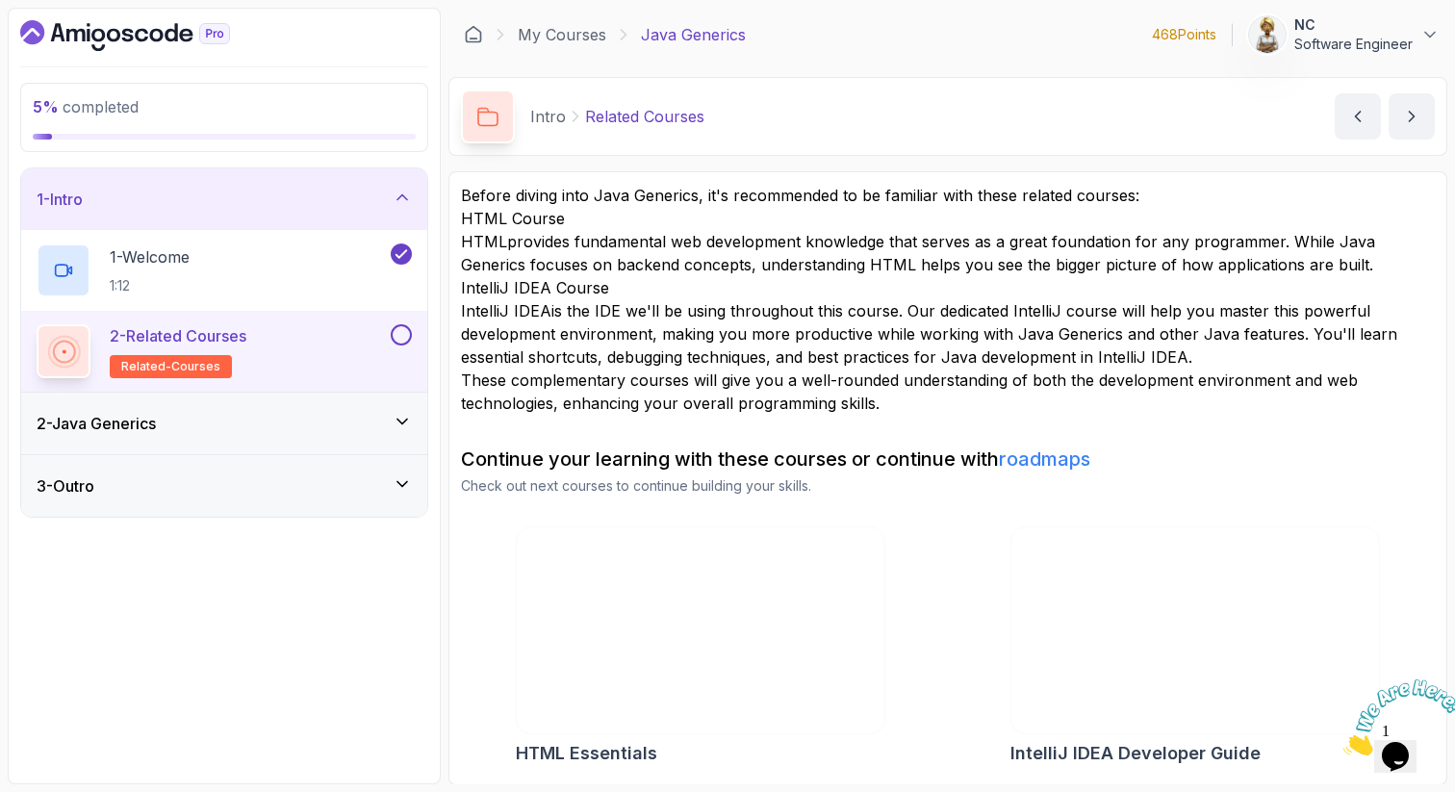
scroll to position [1, 0]
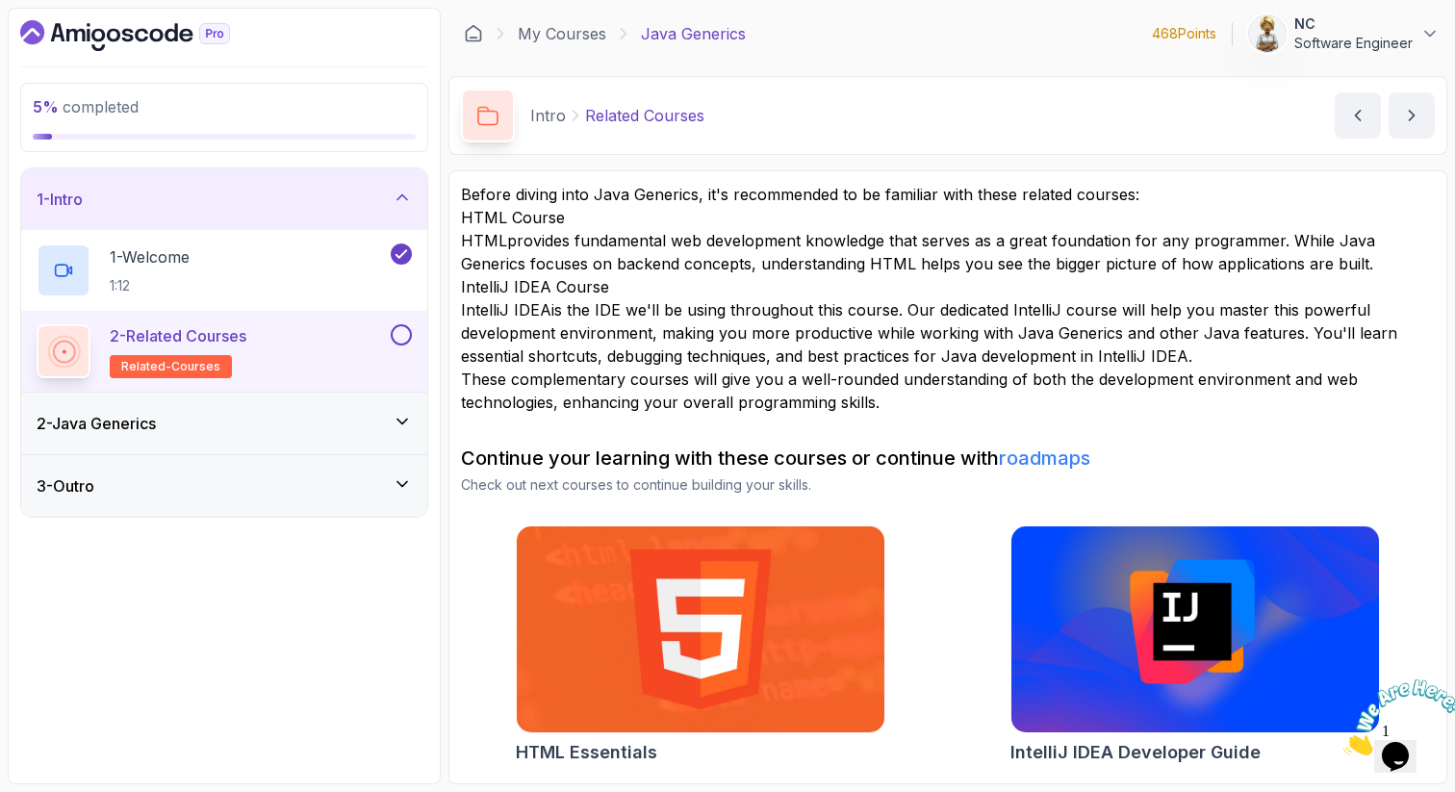
click at [940, 576] on div "HTML Essentials IntelliJ IDEA Developer Guide" at bounding box center [948, 648] width 974 height 246
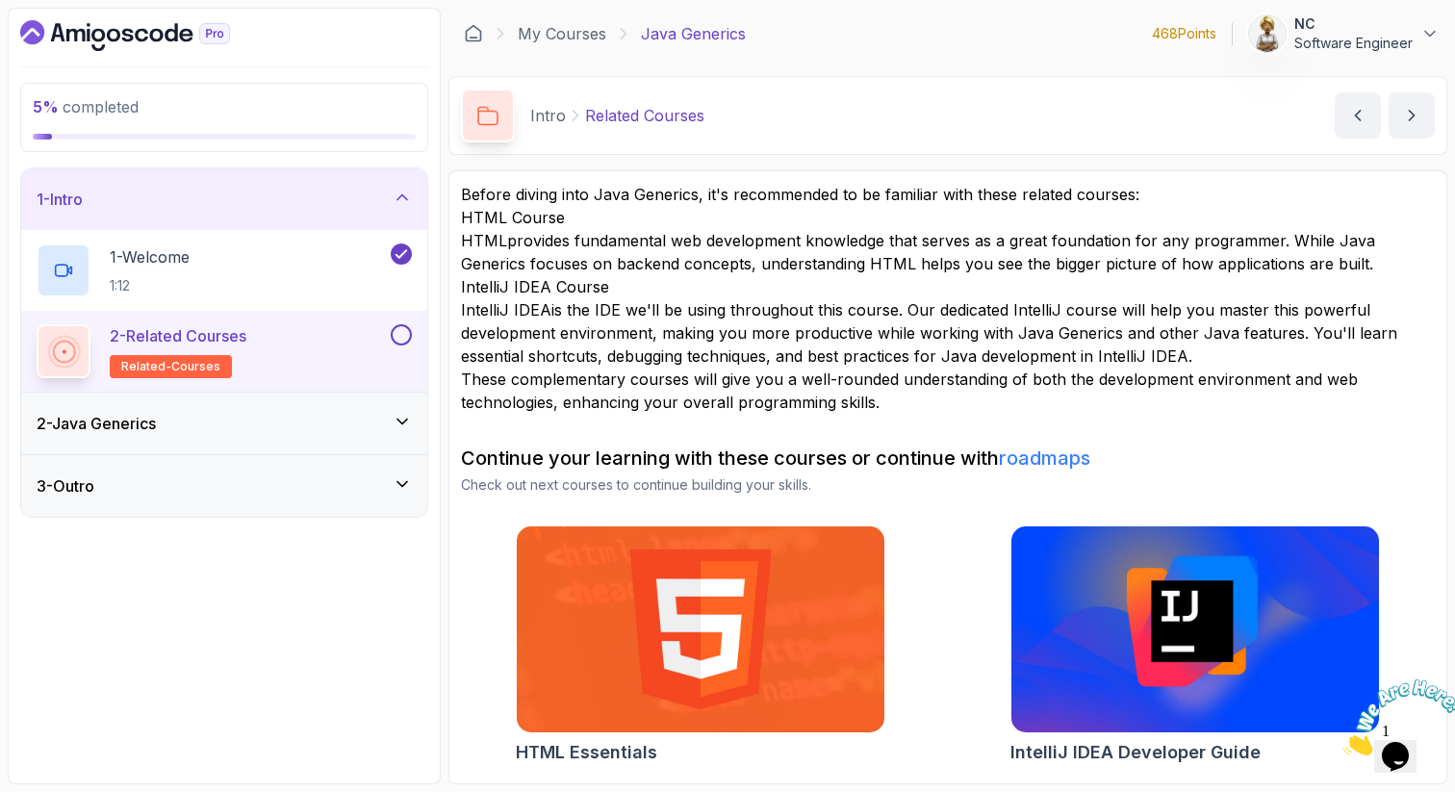
click at [1163, 676] on img at bounding box center [1195, 630] width 386 height 217
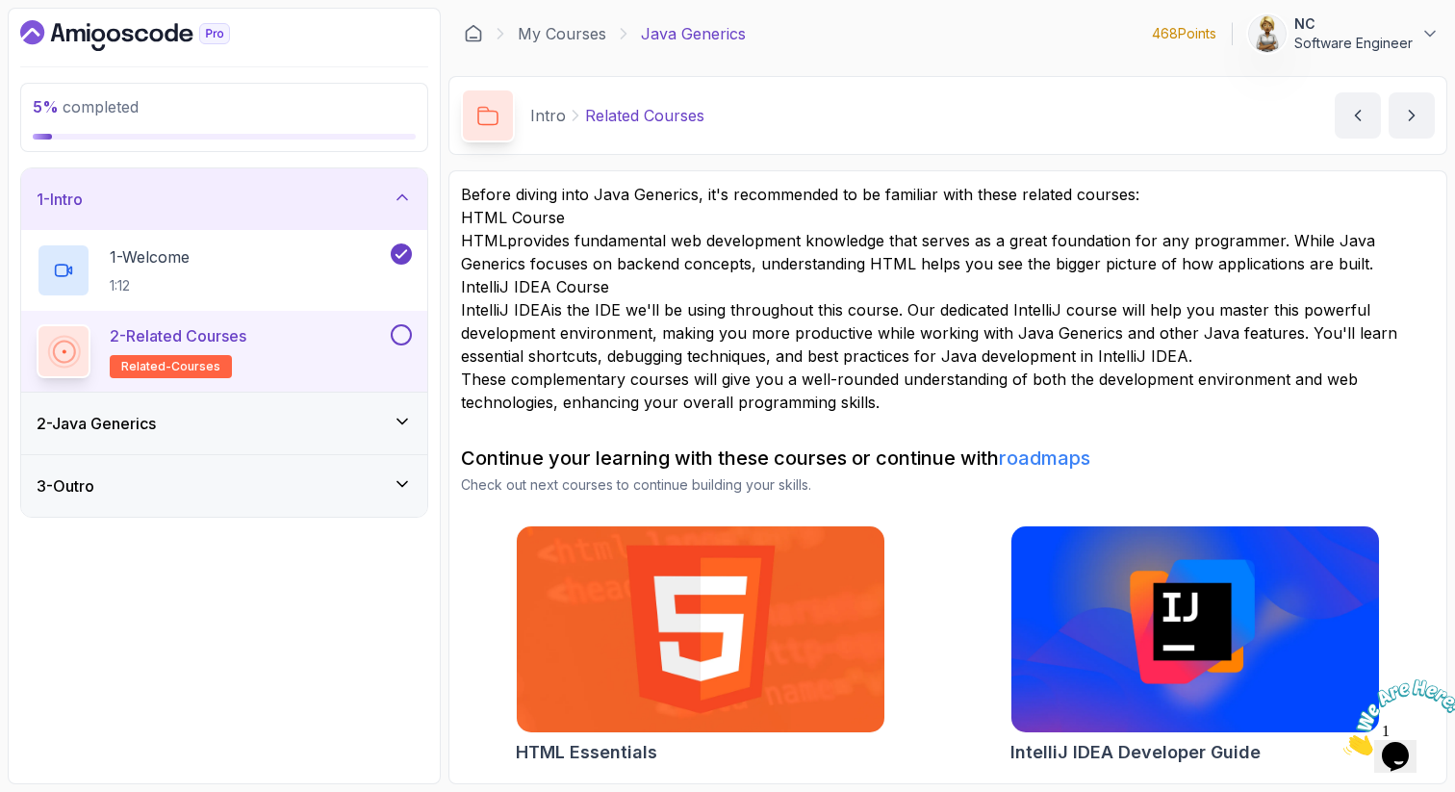
click at [759, 595] on img at bounding box center [700, 630] width 386 height 217
click at [398, 422] on icon at bounding box center [402, 422] width 10 height 5
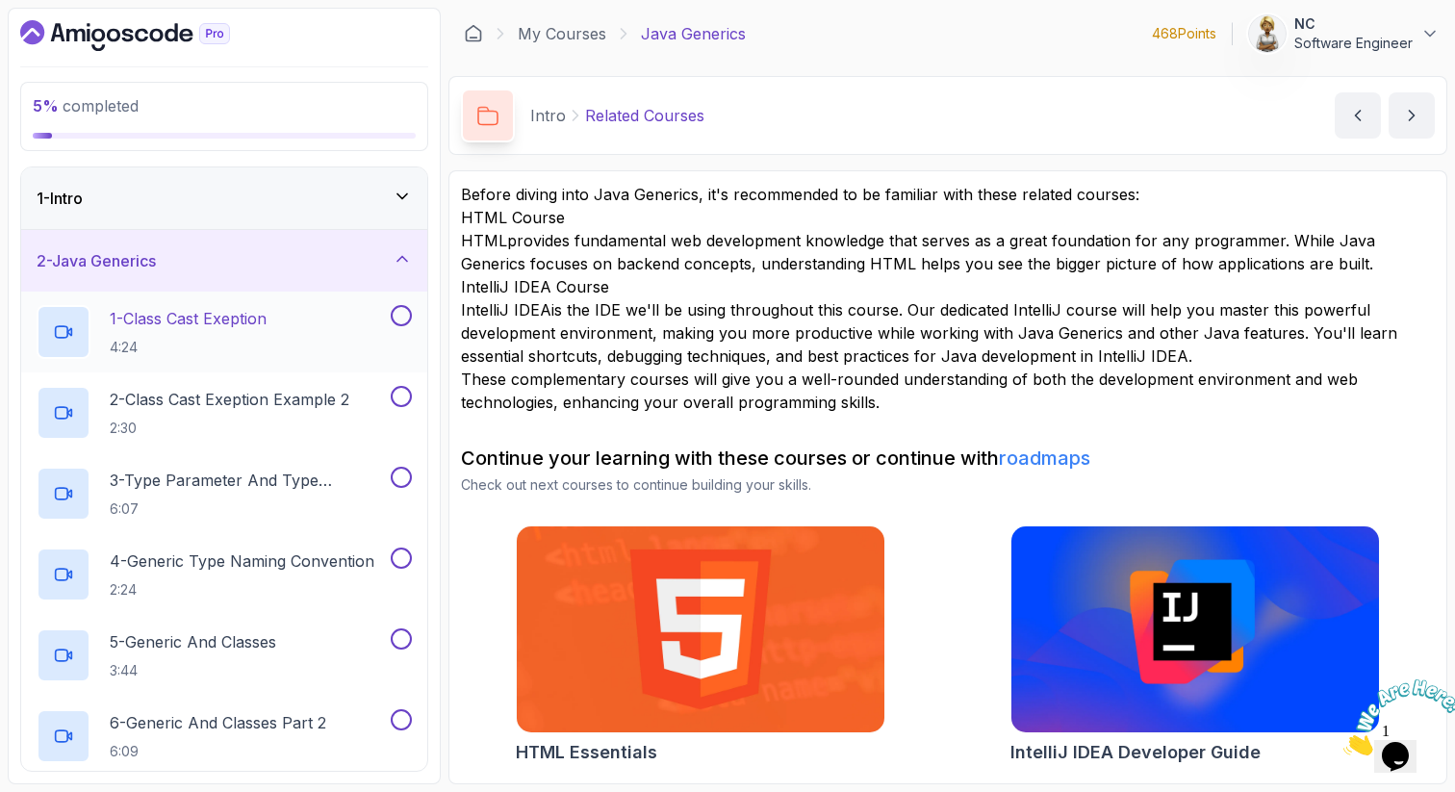
click at [233, 314] on p "1 - Class Cast Exeption" at bounding box center [188, 318] width 157 height 23
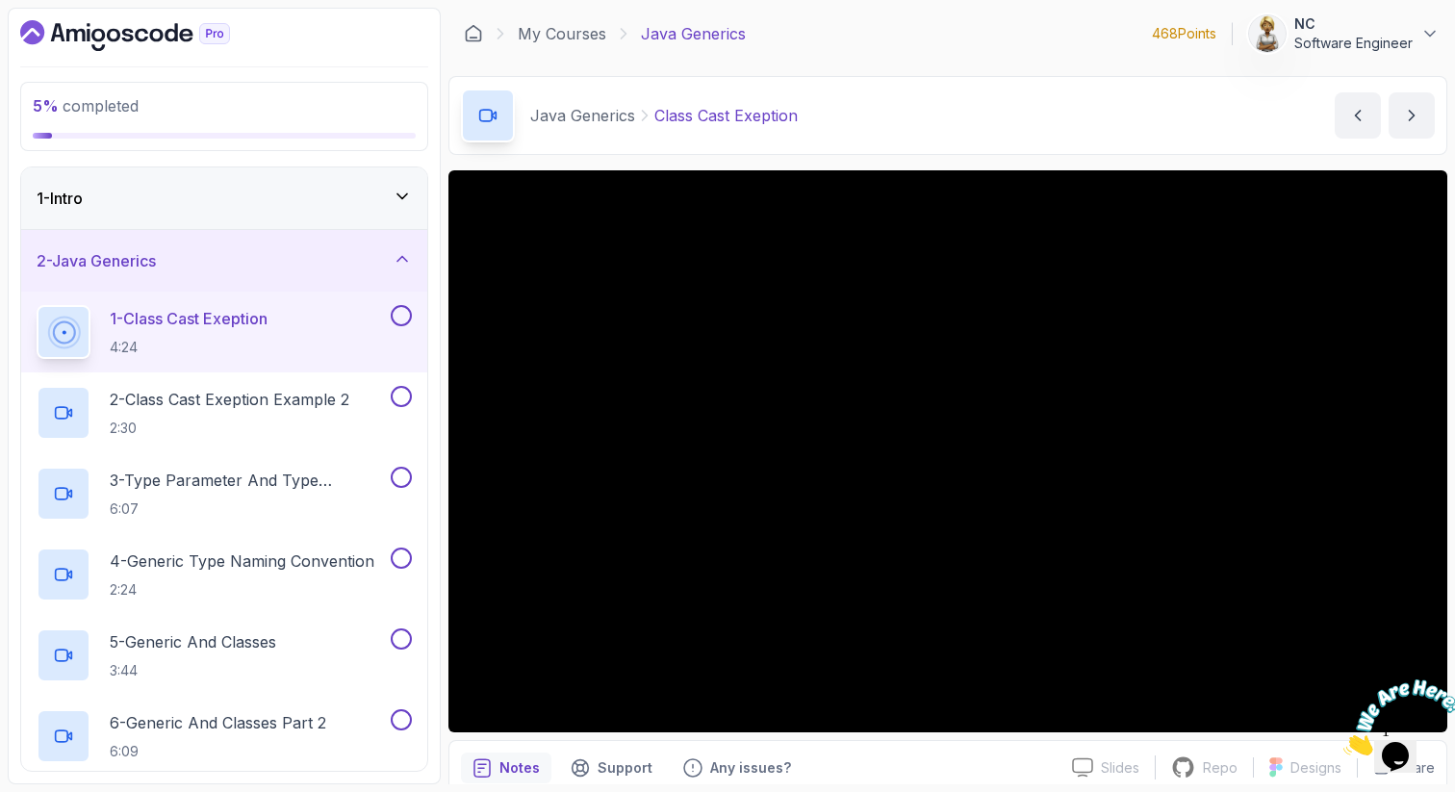
click at [408, 194] on icon at bounding box center [402, 196] width 19 height 19
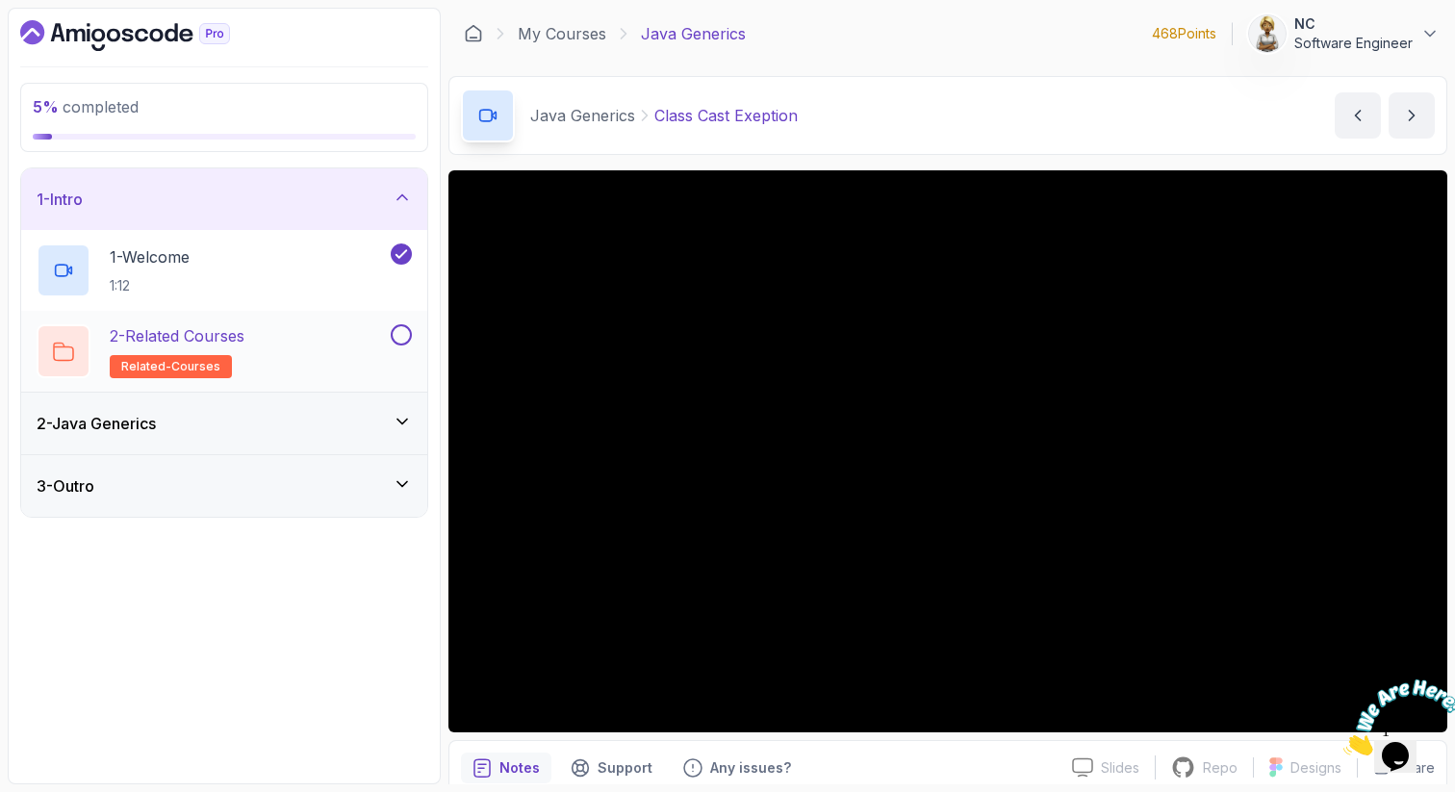
click at [404, 326] on button at bounding box center [401, 334] width 21 height 21
click at [399, 193] on icon at bounding box center [402, 197] width 19 height 19
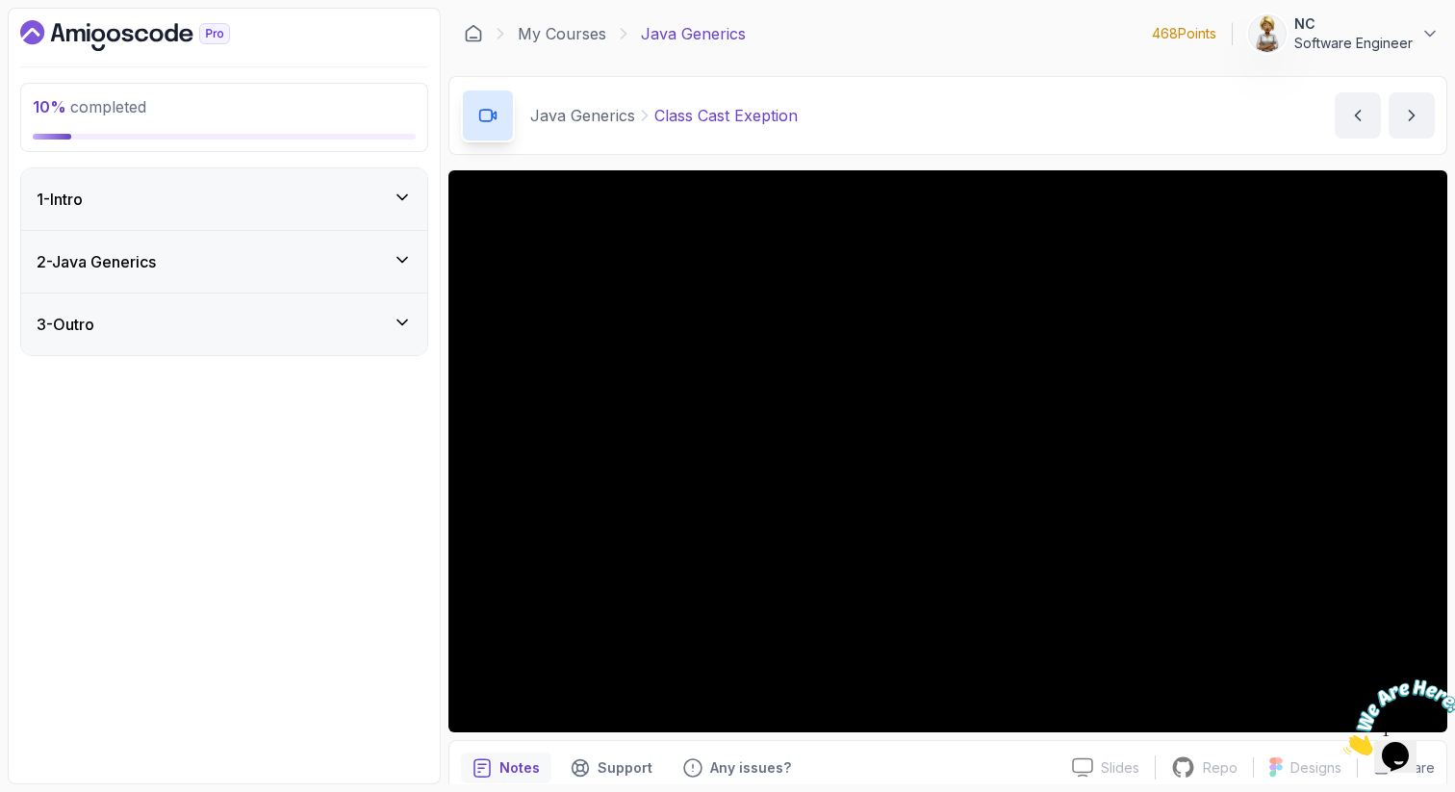
click at [405, 258] on icon at bounding box center [402, 260] width 10 height 5
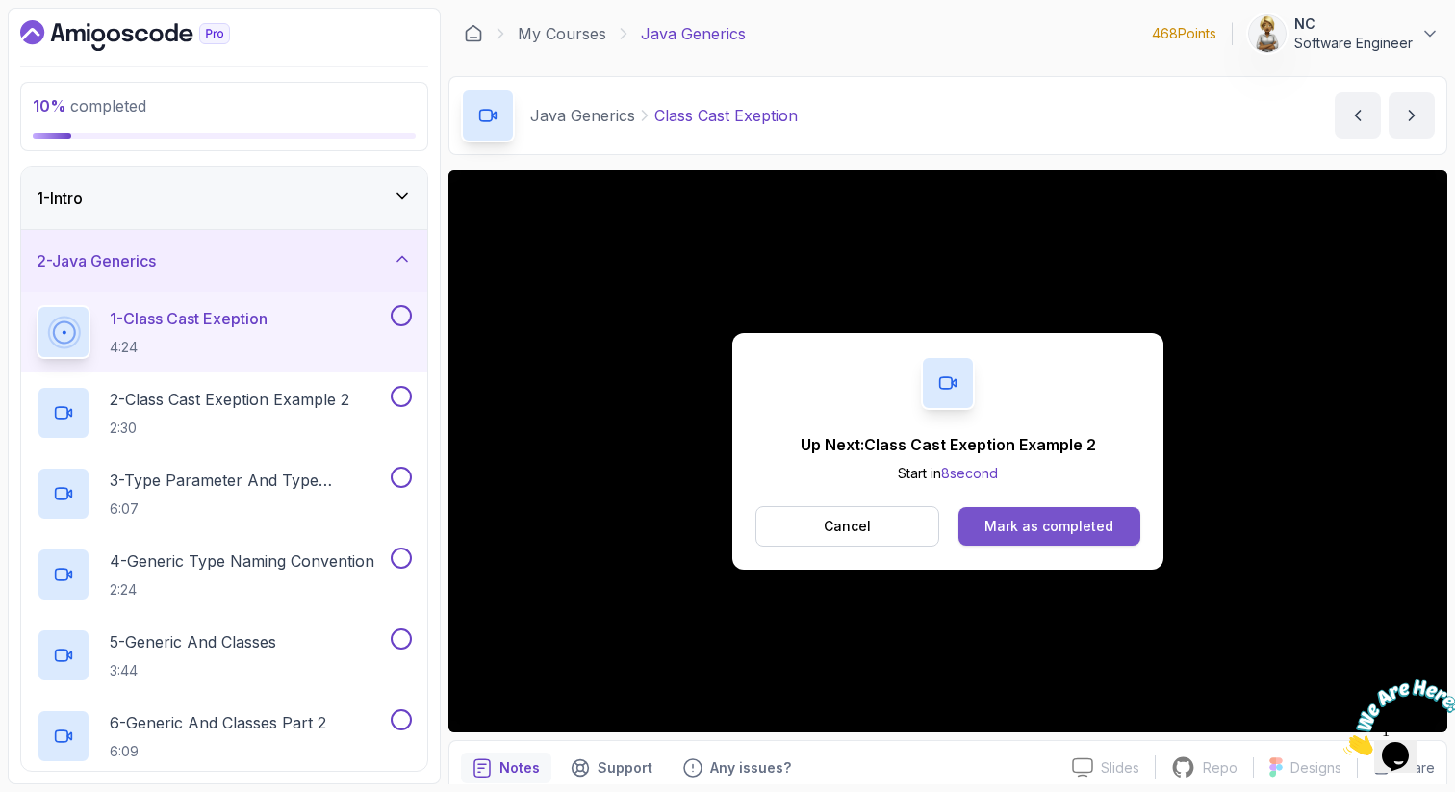
click at [1016, 523] on div "Mark as completed" at bounding box center [1048, 526] width 129 height 19
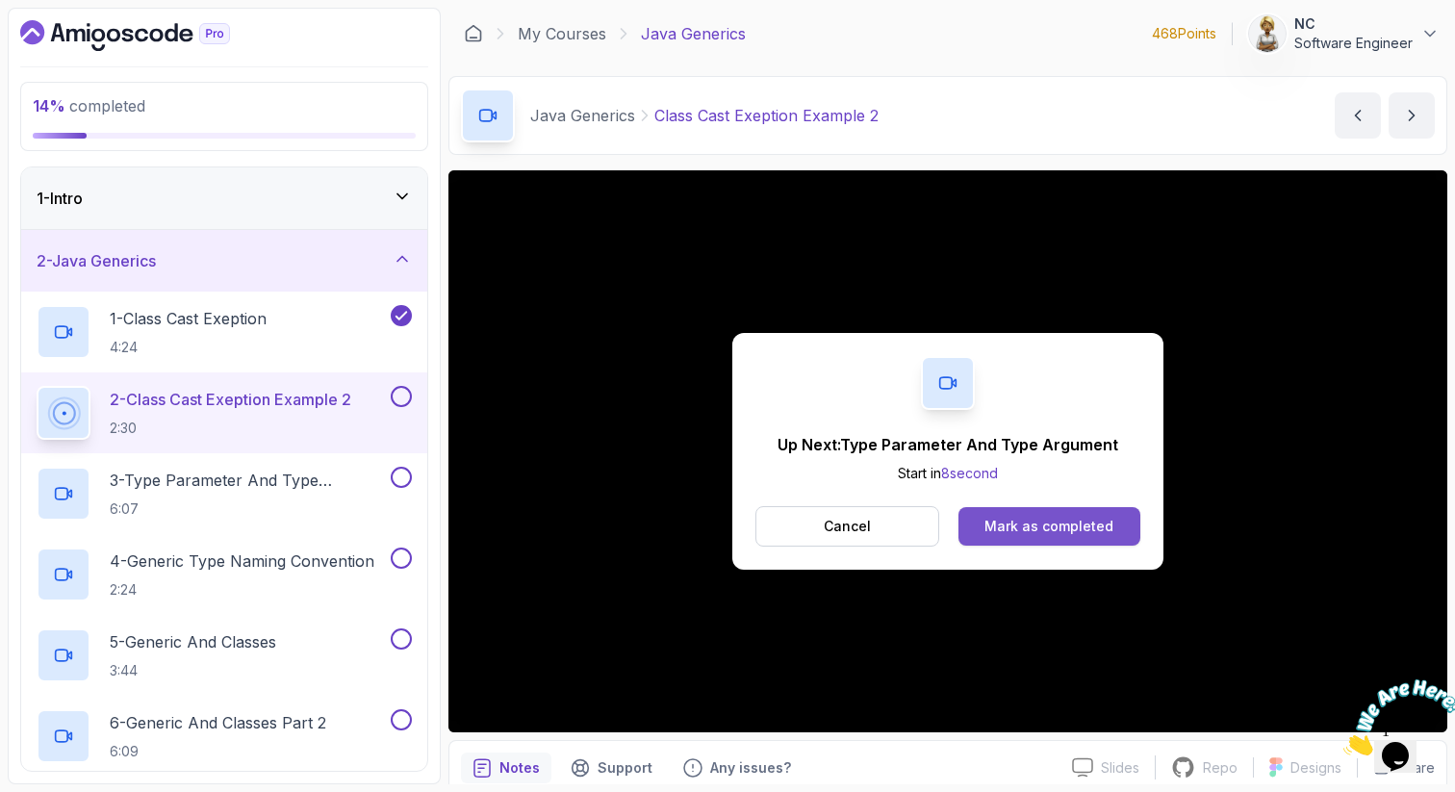
click at [1035, 524] on div "Mark as completed" at bounding box center [1048, 526] width 129 height 19
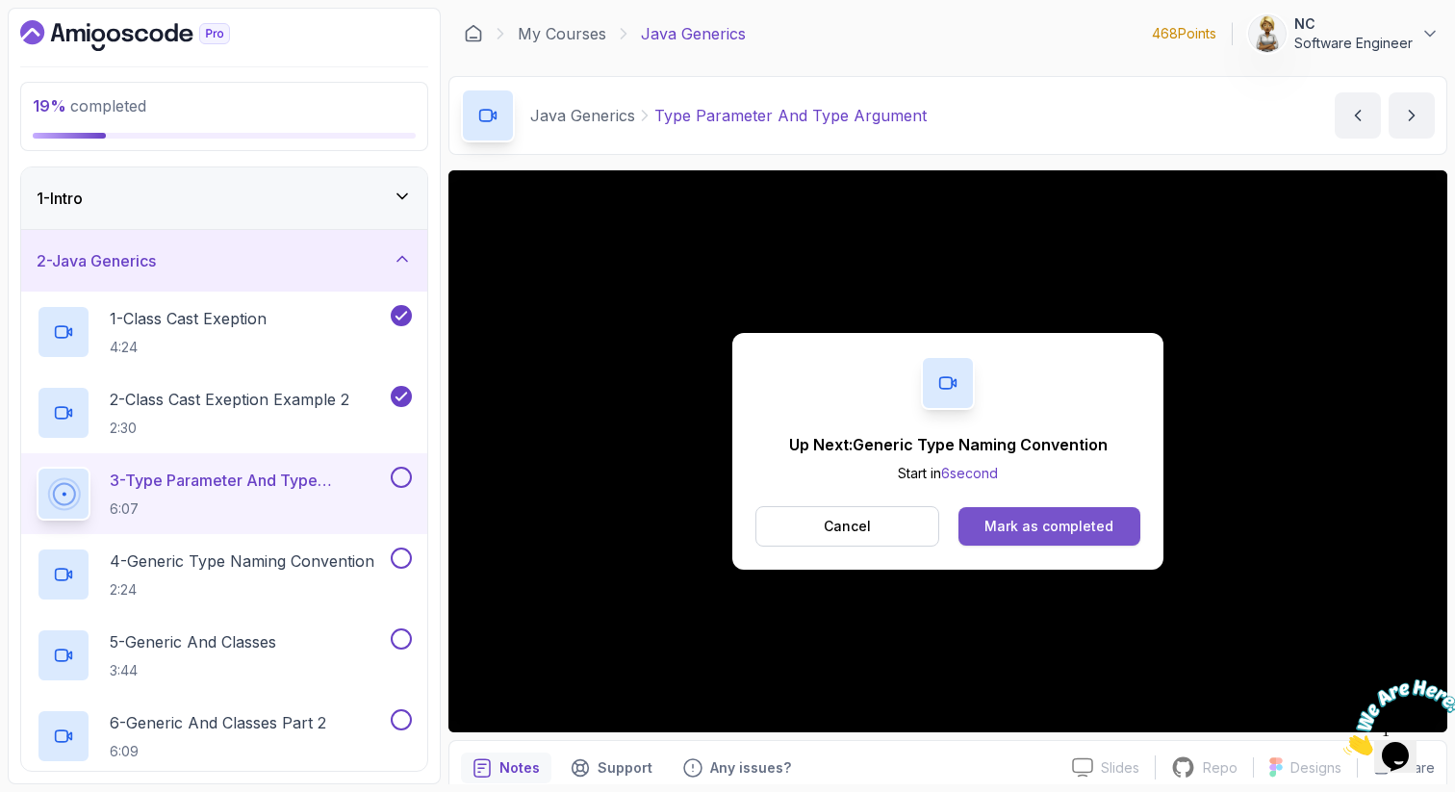
click at [1046, 527] on div "Mark as completed" at bounding box center [1048, 526] width 129 height 19
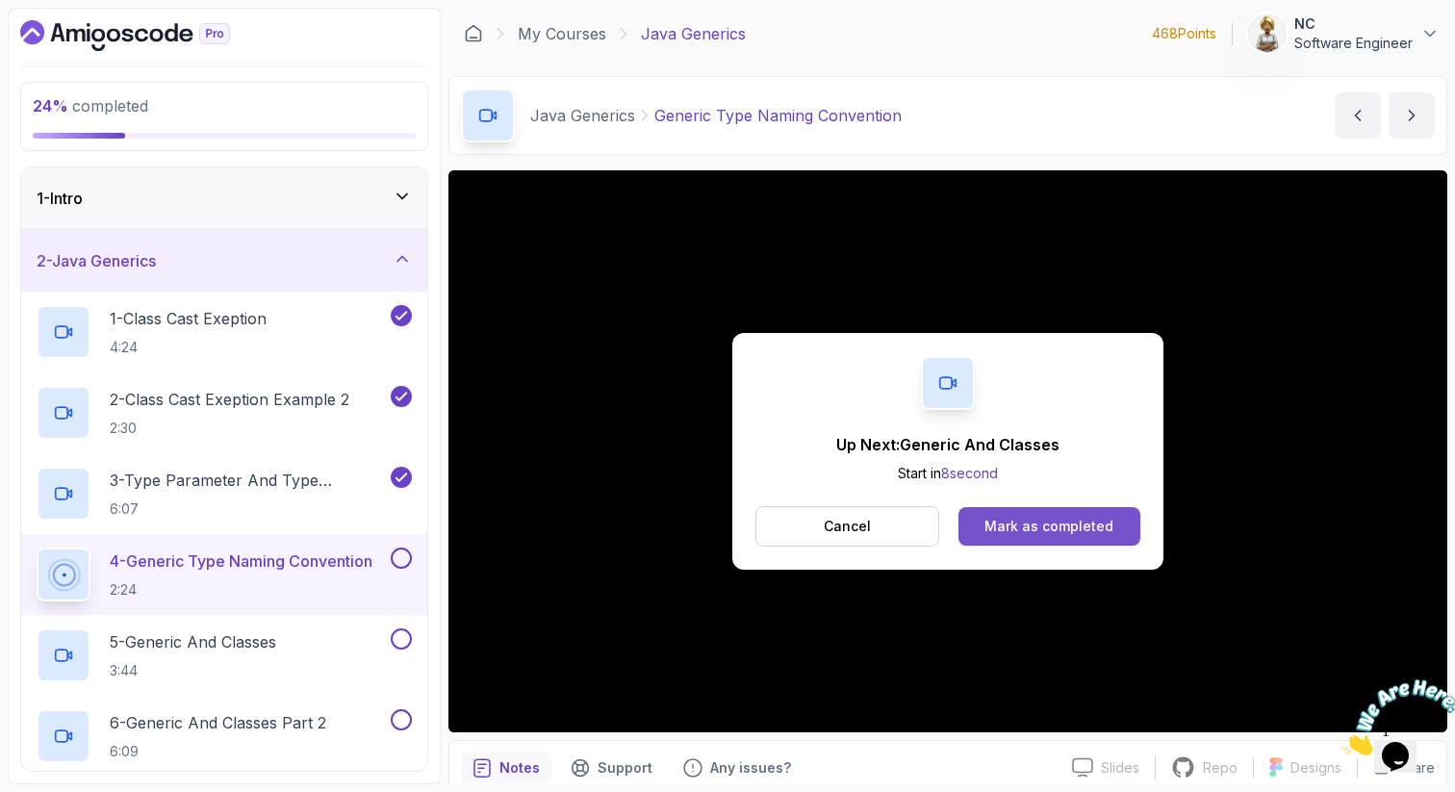
click at [1035, 517] on div "Mark as completed" at bounding box center [1048, 526] width 129 height 19
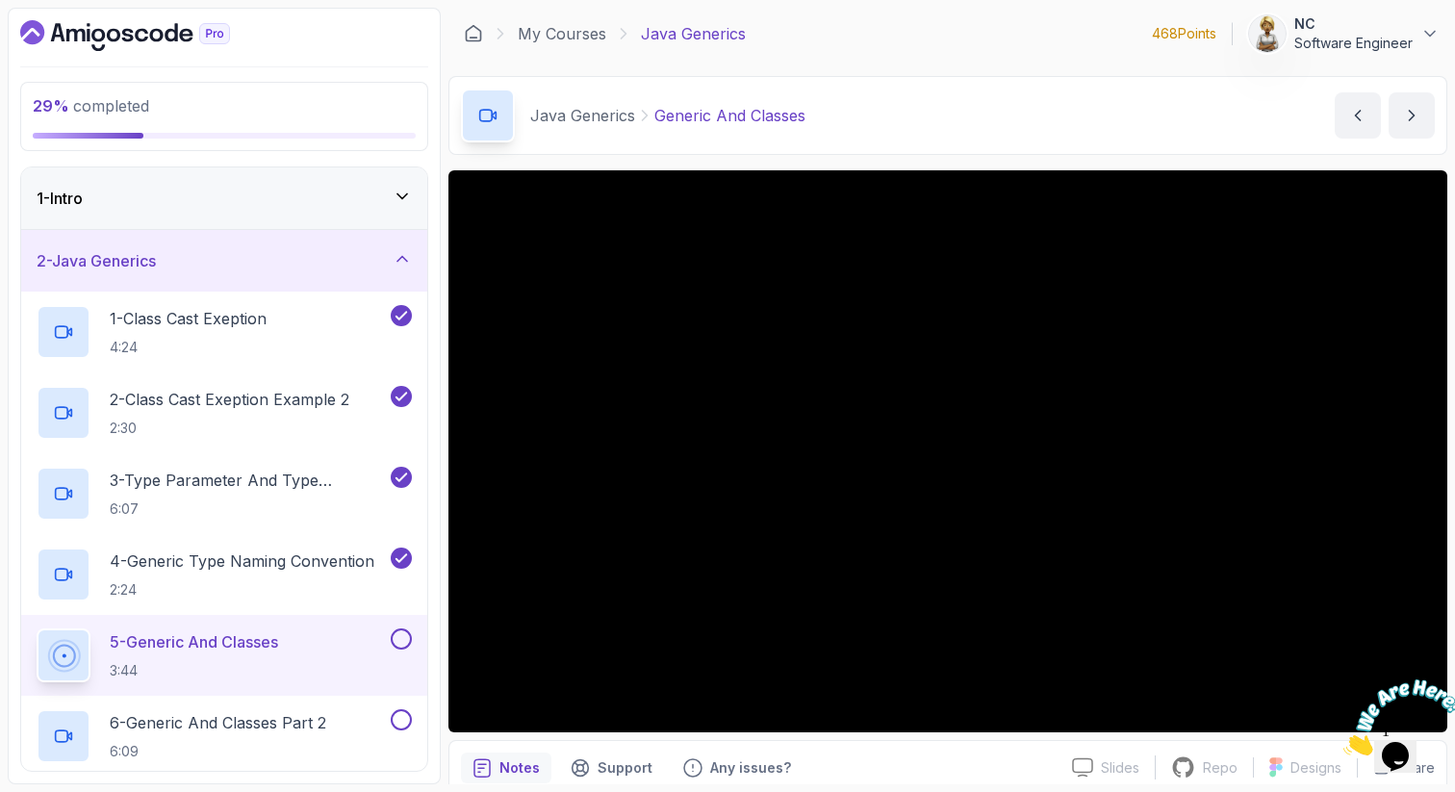
click at [225, 637] on p "5 - Generic And Classes" at bounding box center [194, 641] width 168 height 23
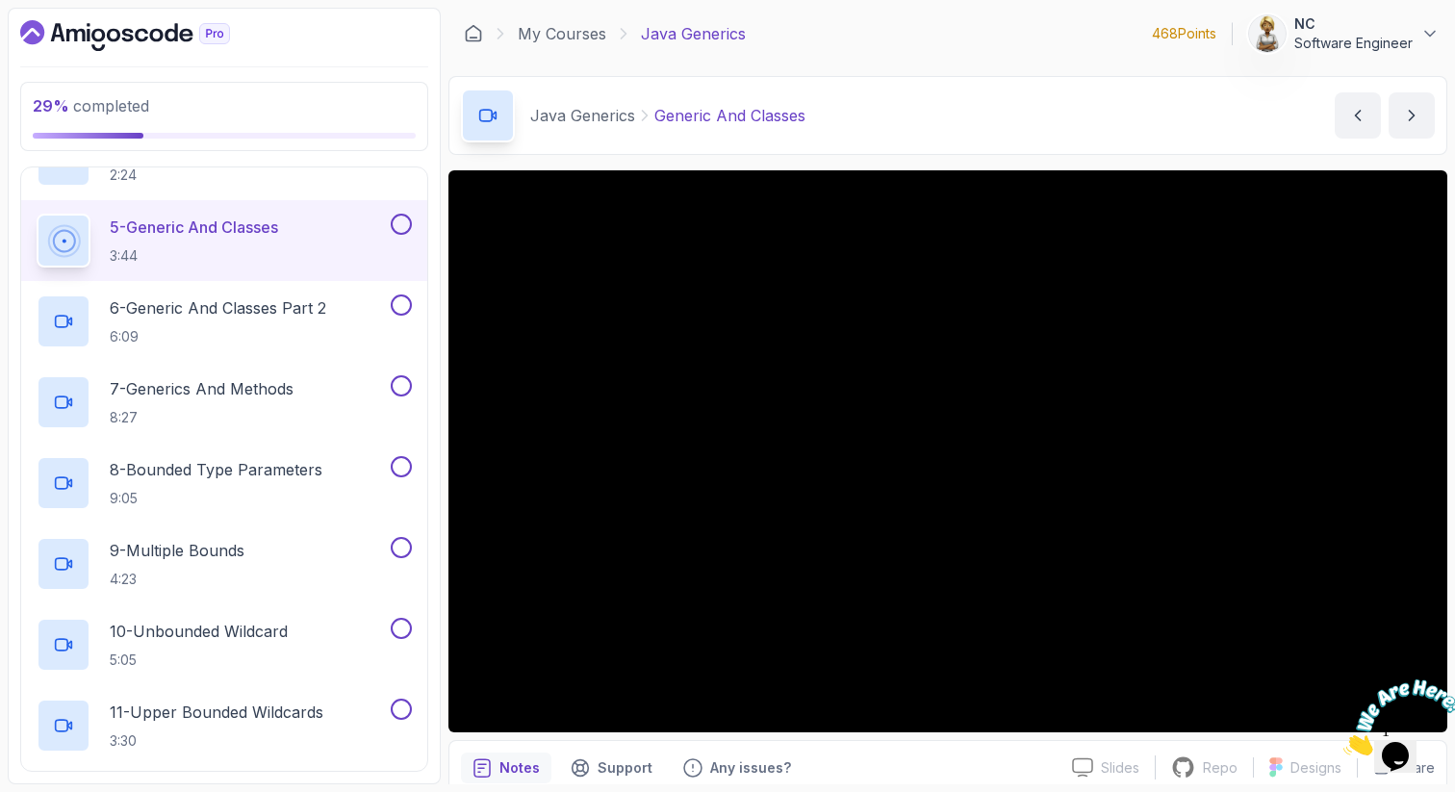
scroll to position [453, 0]
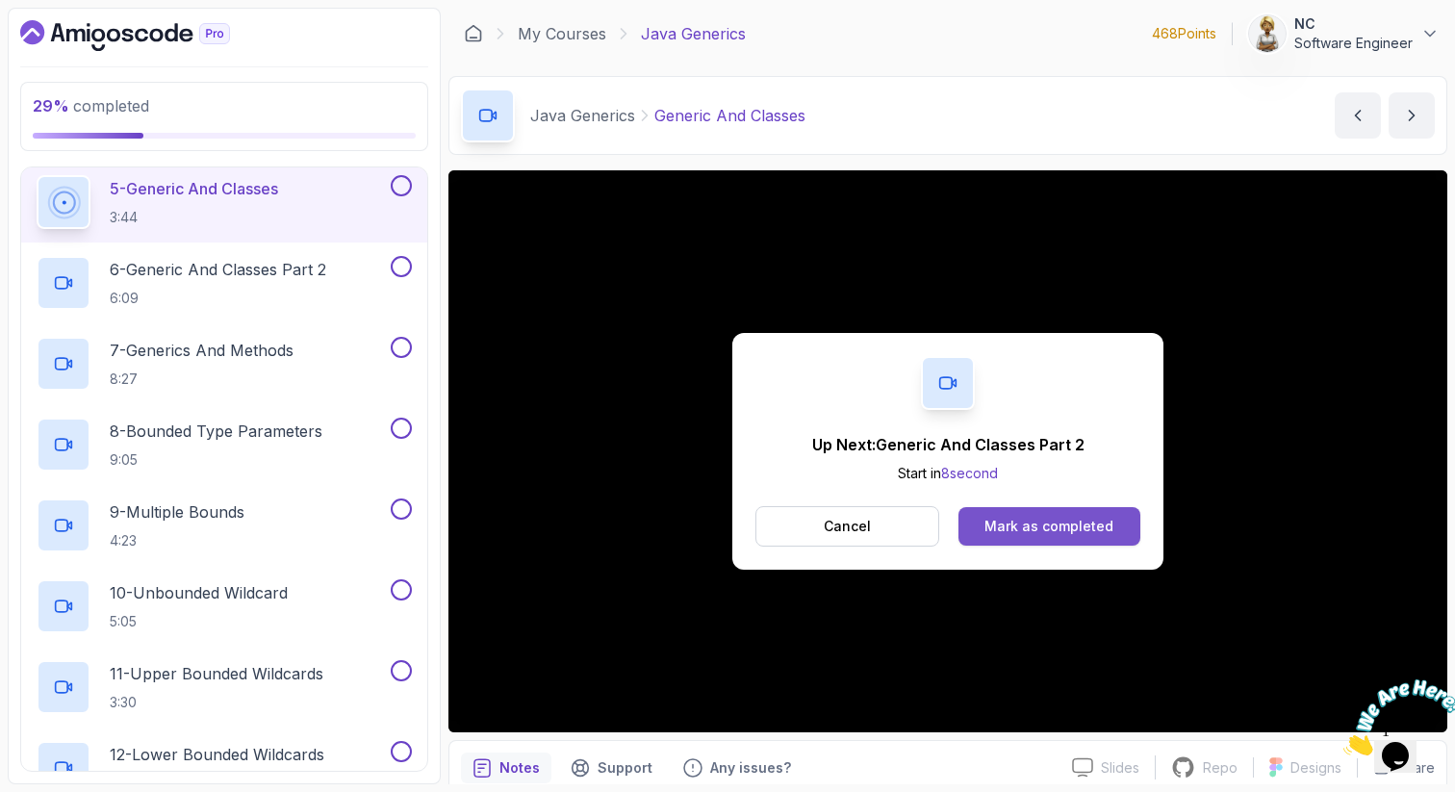
click at [1053, 526] on div "Mark as completed" at bounding box center [1048, 526] width 129 height 19
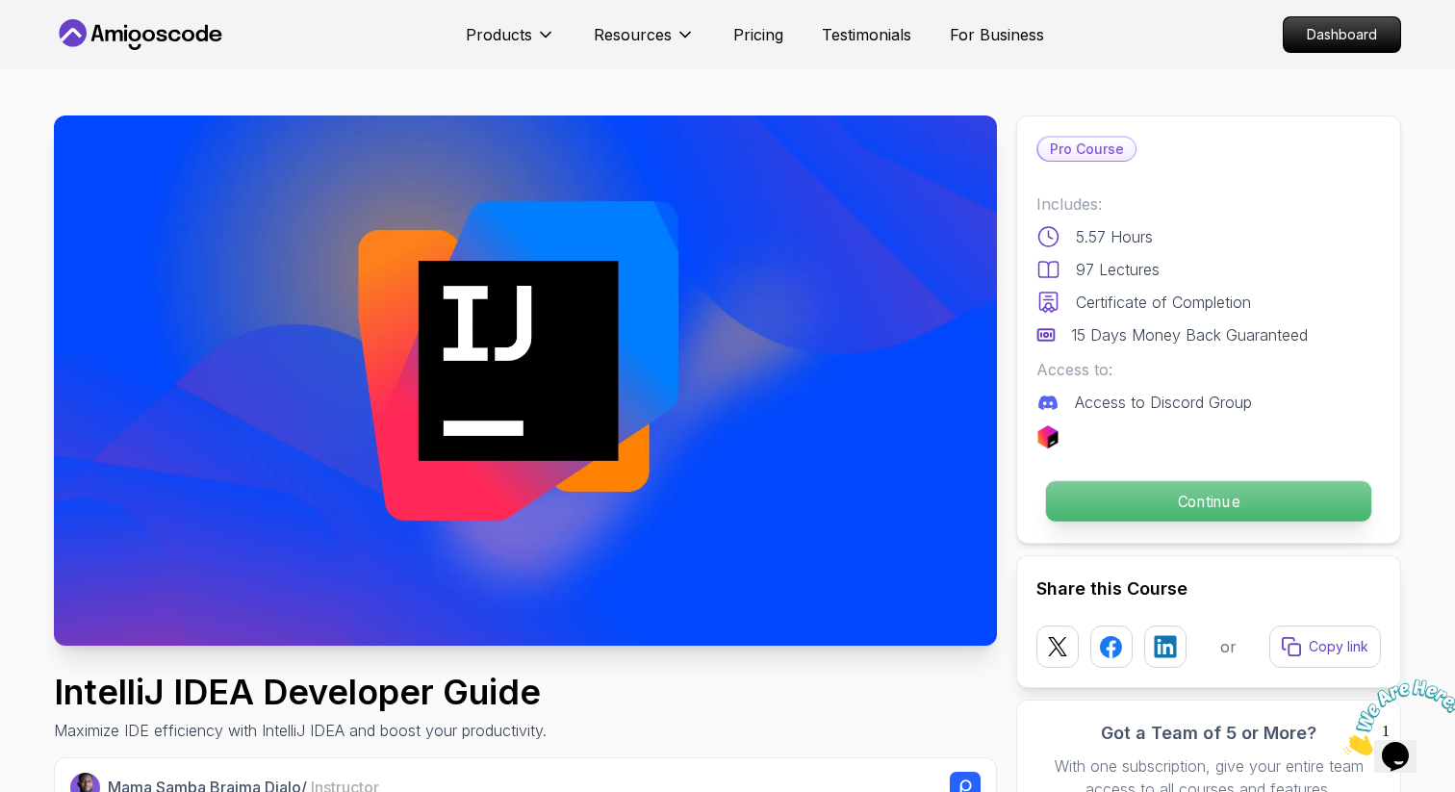
click at [1198, 498] on p "Continue" at bounding box center [1208, 501] width 325 height 40
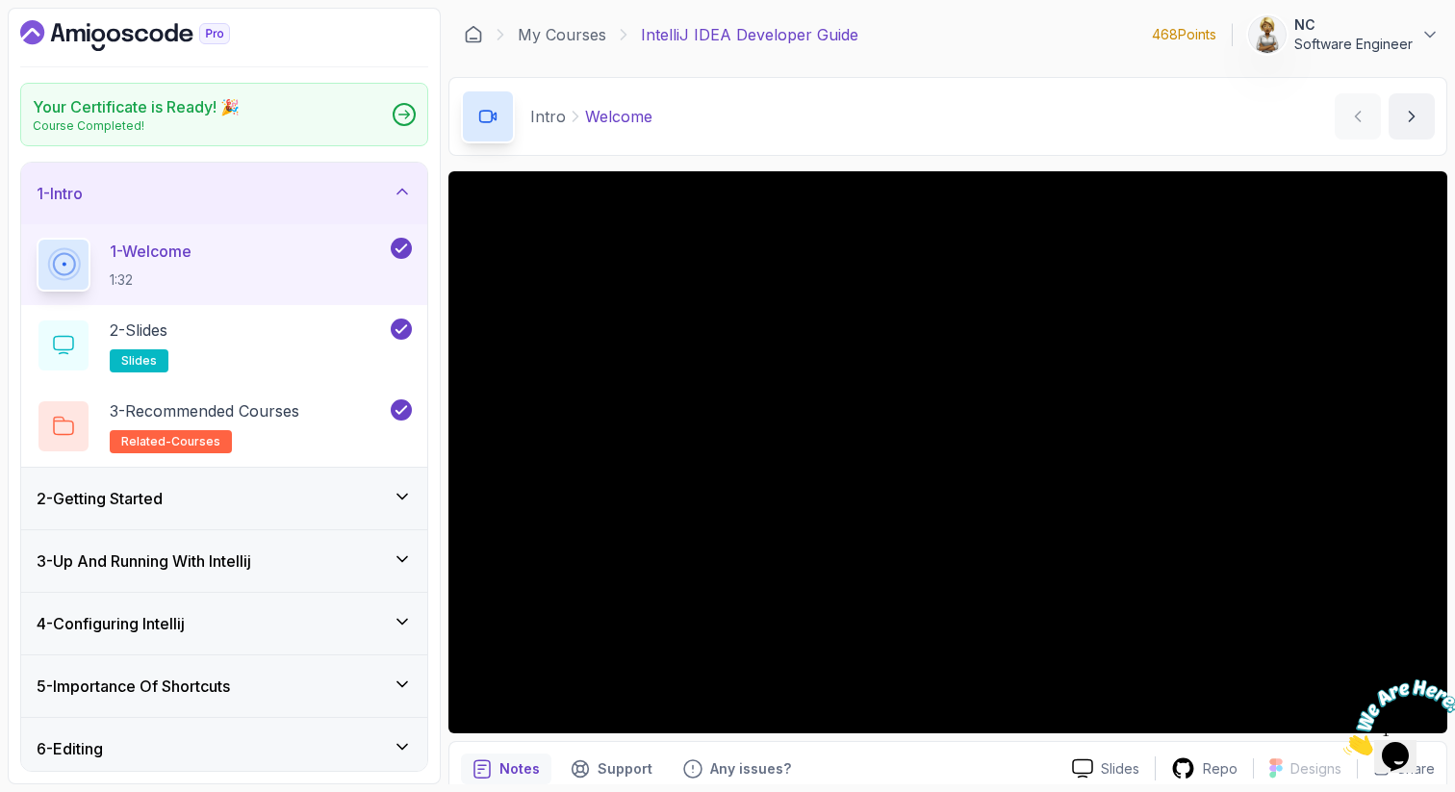
click at [403, 188] on icon at bounding box center [402, 191] width 19 height 19
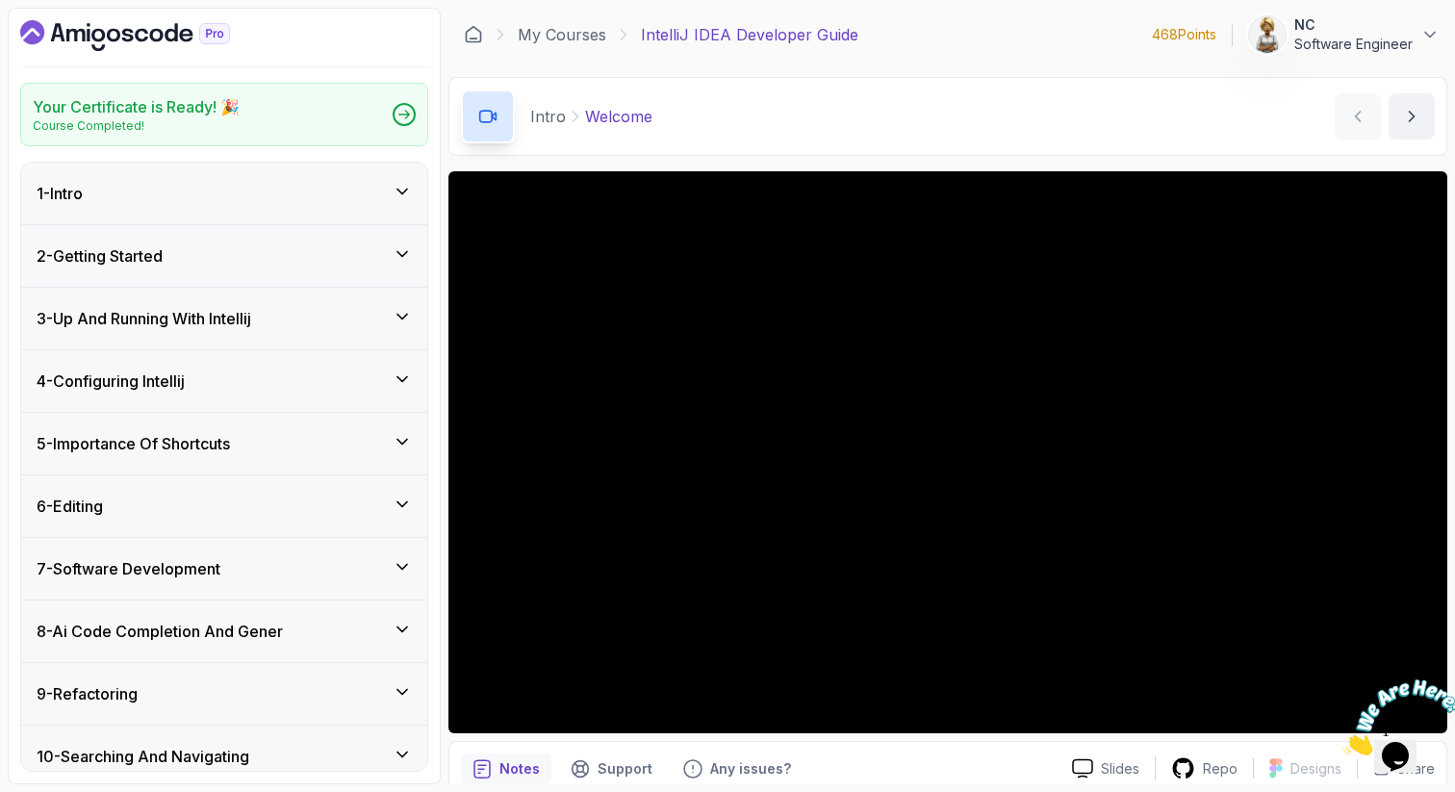
click at [404, 741] on div "10 - Searching And Navigating" at bounding box center [224, 757] width 406 height 62
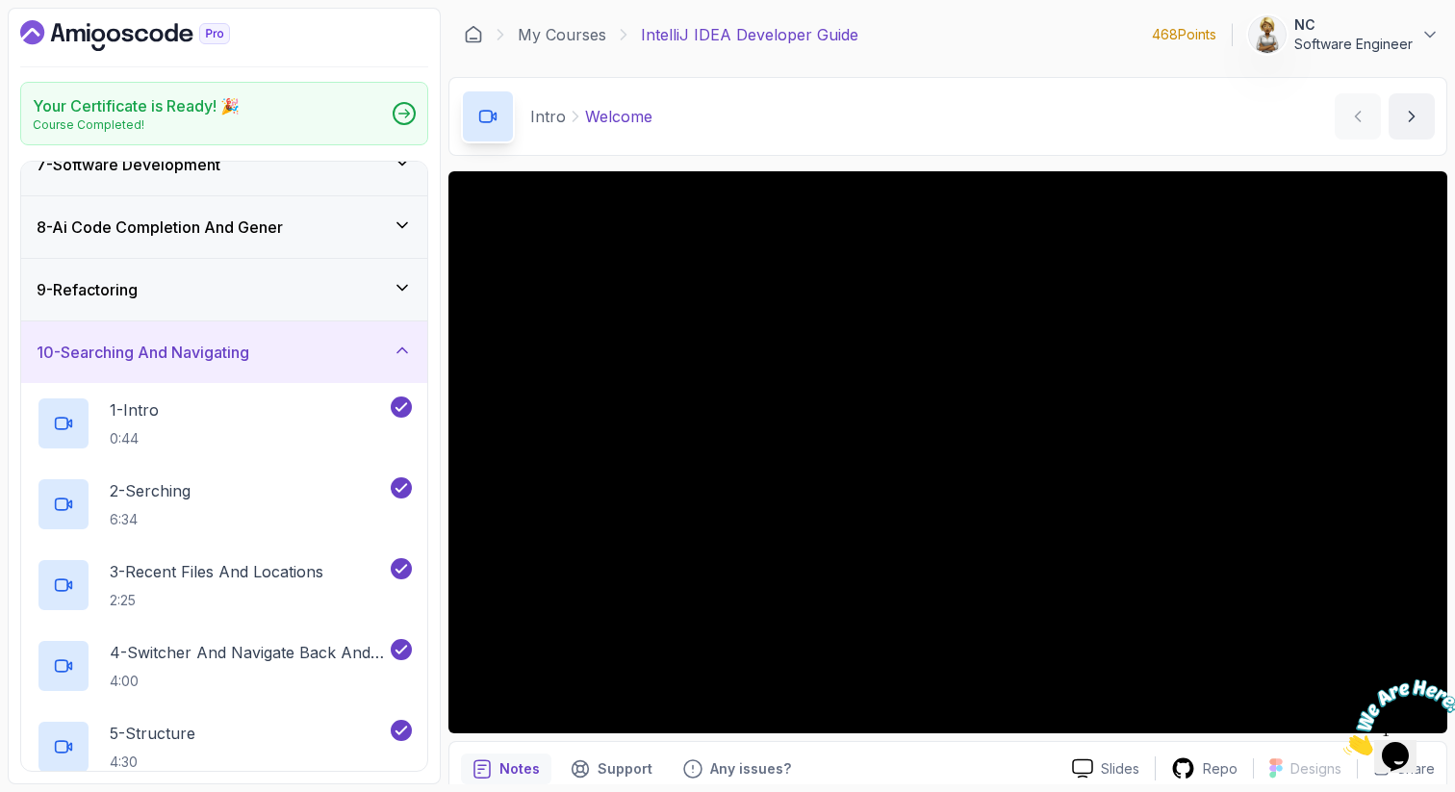
scroll to position [346, 0]
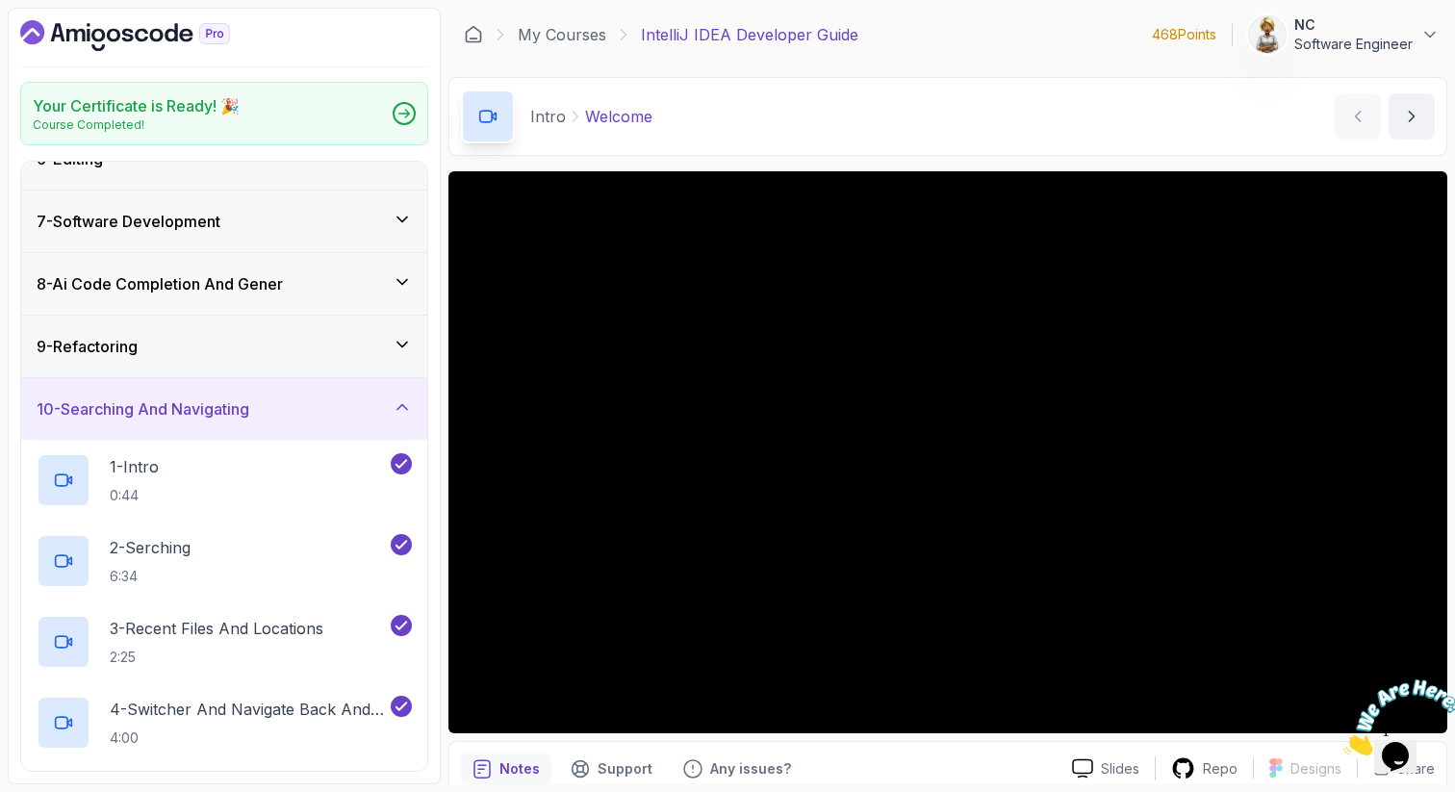
click at [402, 417] on div "10 - Searching And Navigating" at bounding box center [224, 408] width 375 height 23
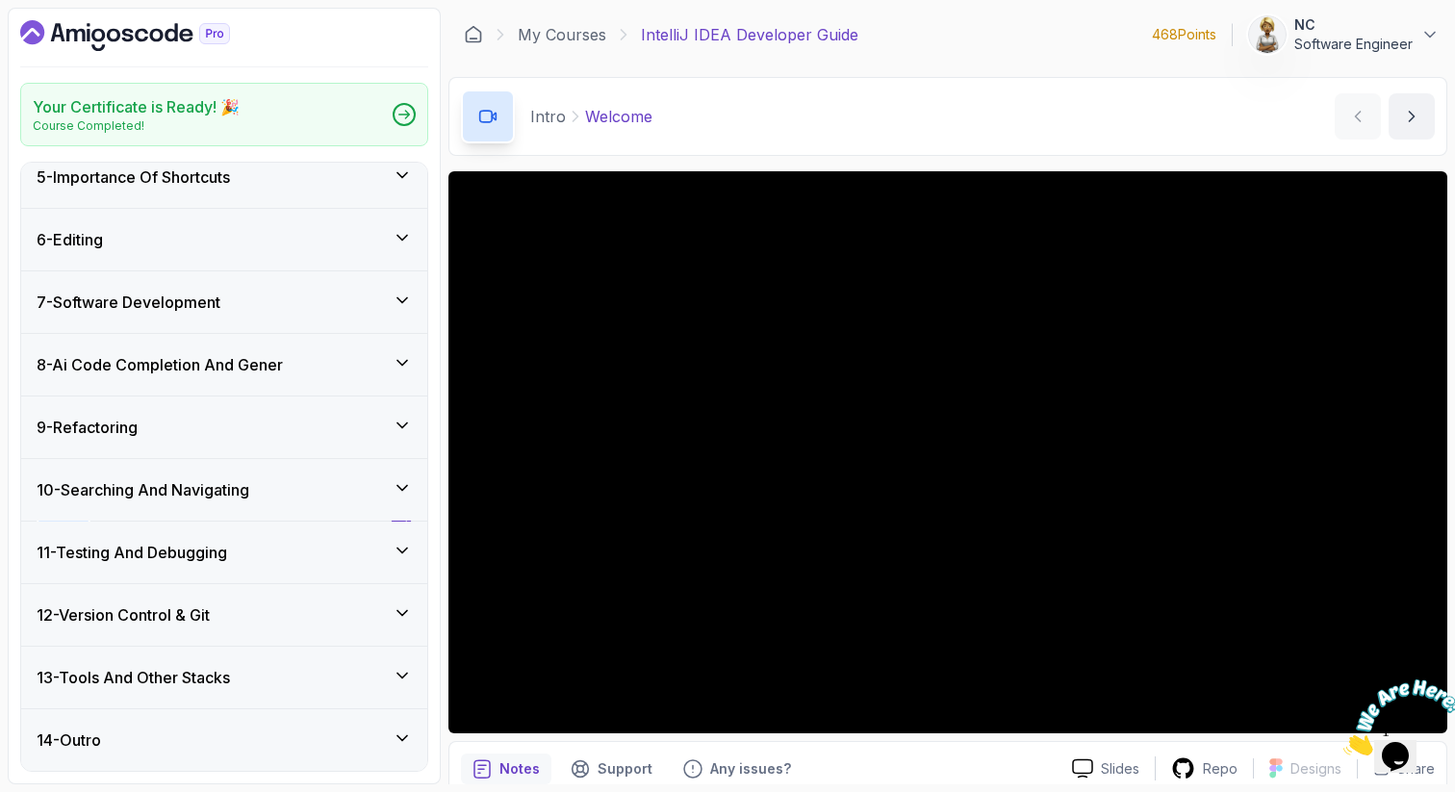
scroll to position [266, 0]
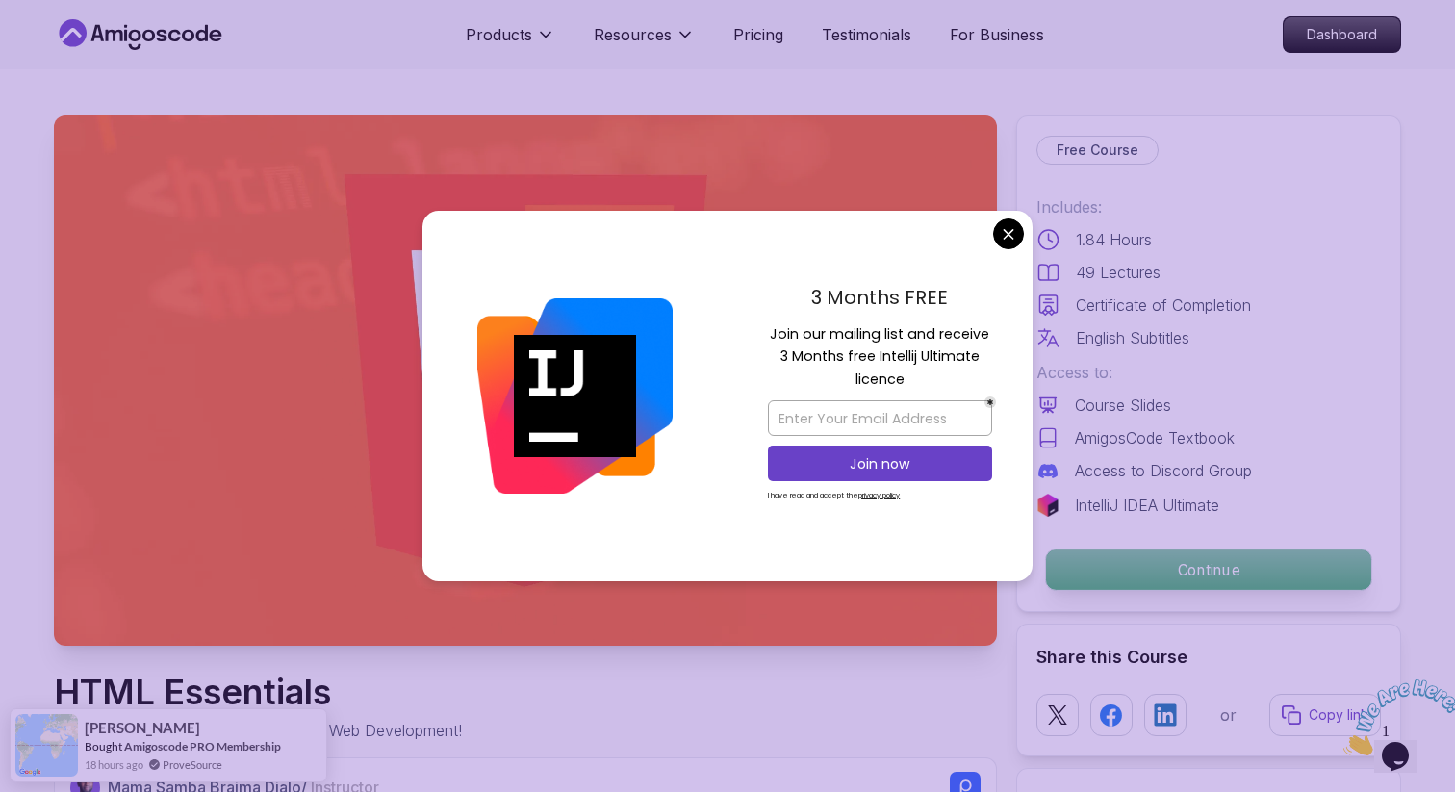
click at [1198, 562] on p "Continue" at bounding box center [1208, 570] width 325 height 40
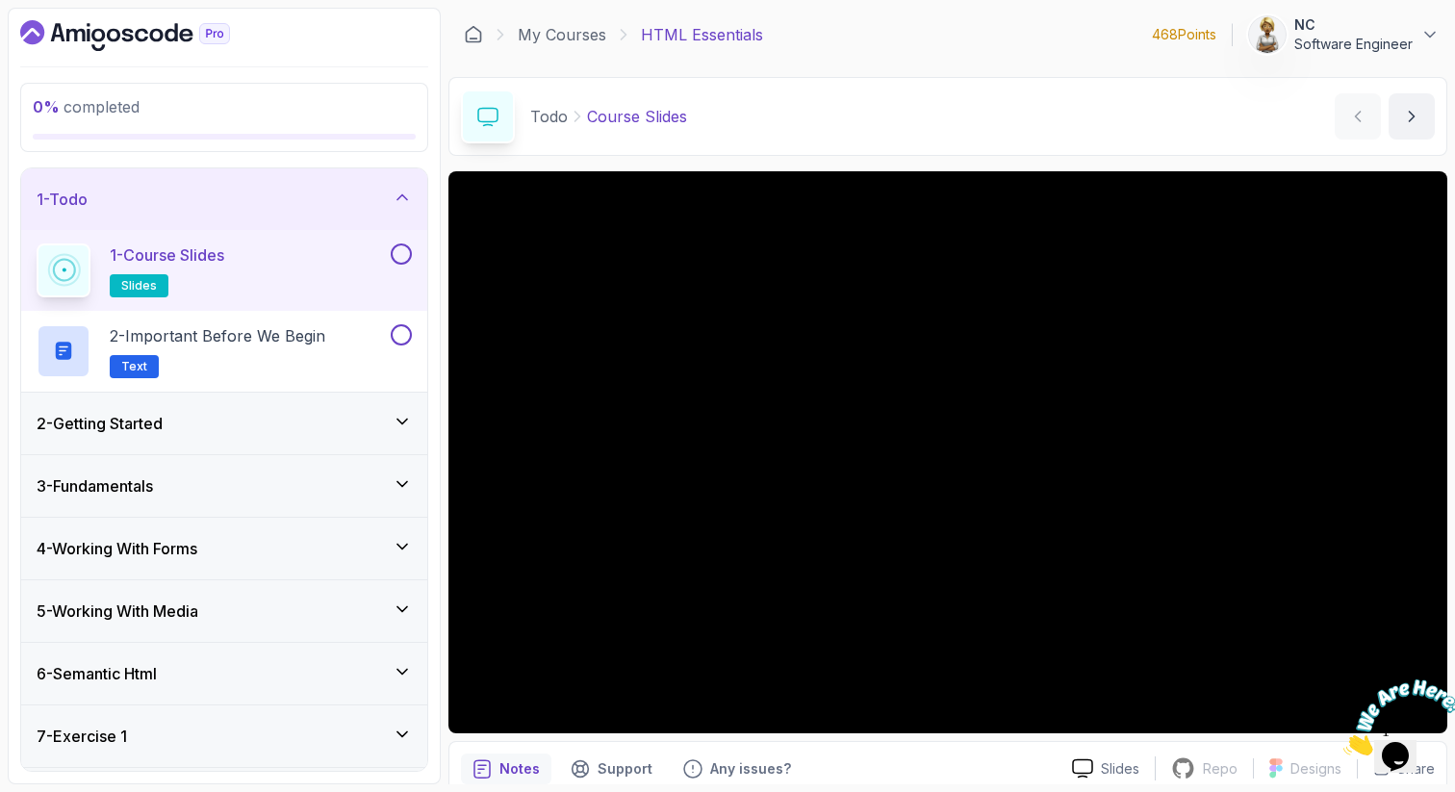
drag, startPoint x: 211, startPoint y: 661, endPoint x: 199, endPoint y: 785, distance: 124.7
click at [203, 789] on section "0 % completed 1 - Todo 1 - Course Slides slides 2 - Important Before We Begin T…" at bounding box center [727, 396] width 1455 height 792
click at [204, 722] on div "7 - Exercise 1" at bounding box center [224, 736] width 406 height 62
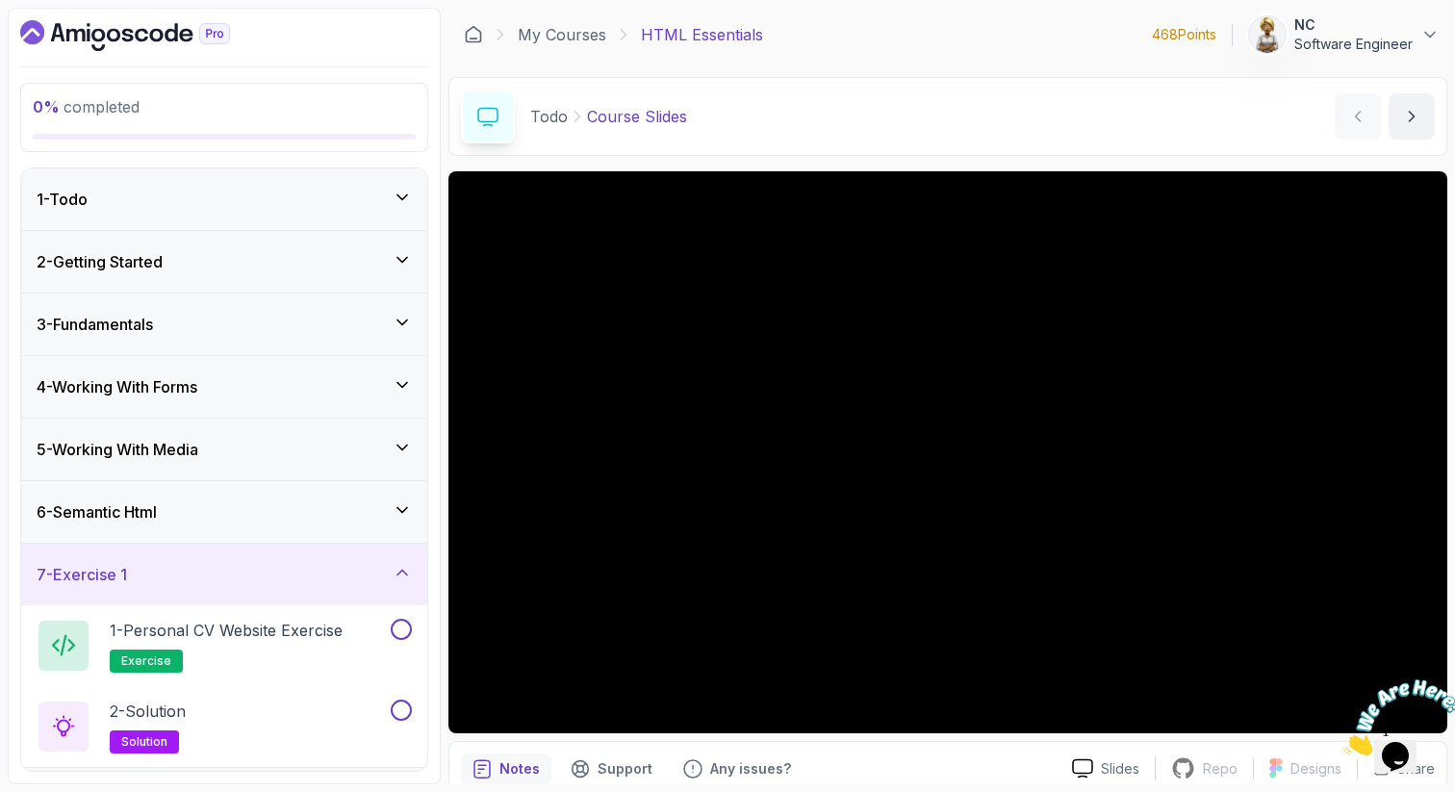
click at [395, 571] on icon at bounding box center [402, 572] width 19 height 19
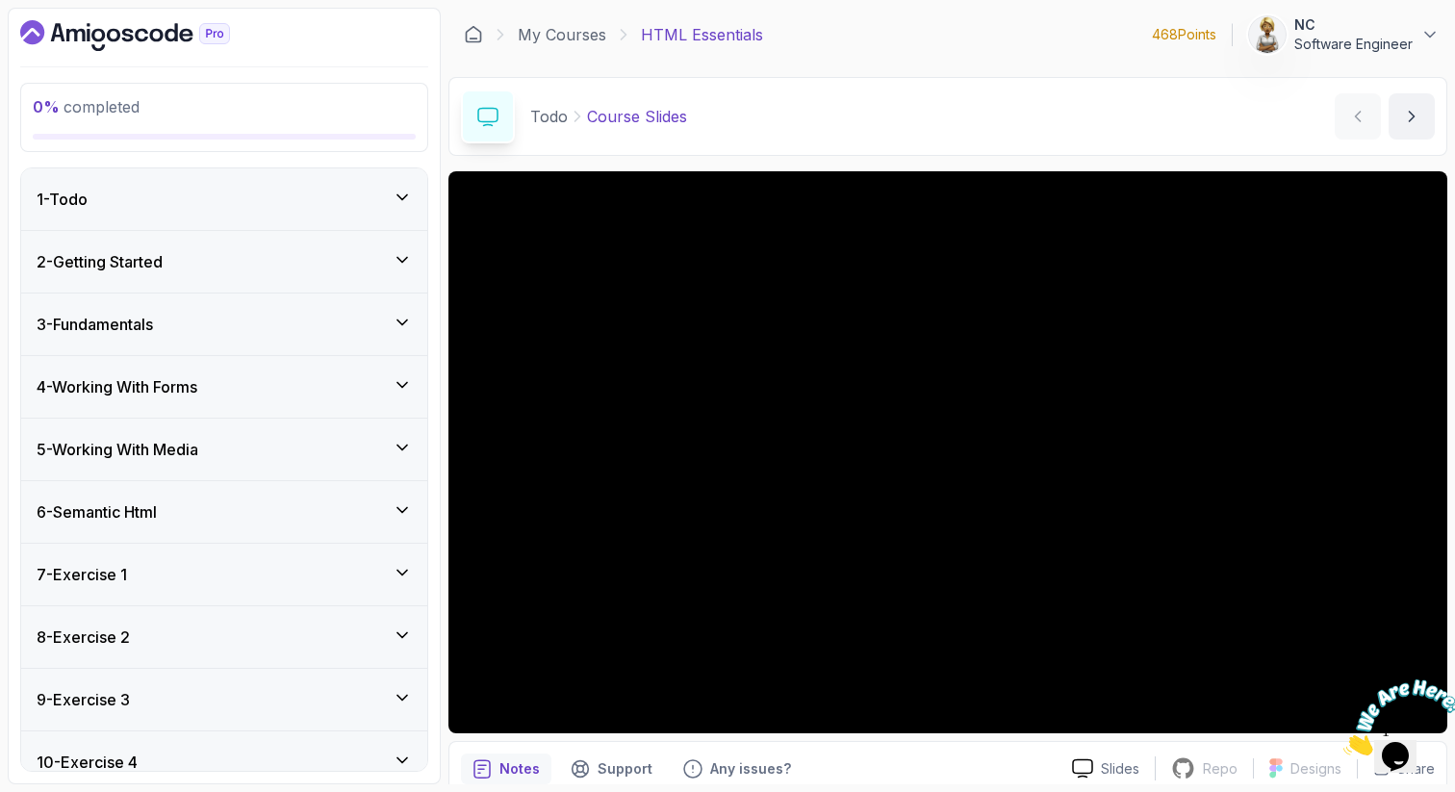
click at [247, 191] on div "1 - Todo" at bounding box center [224, 199] width 375 height 23
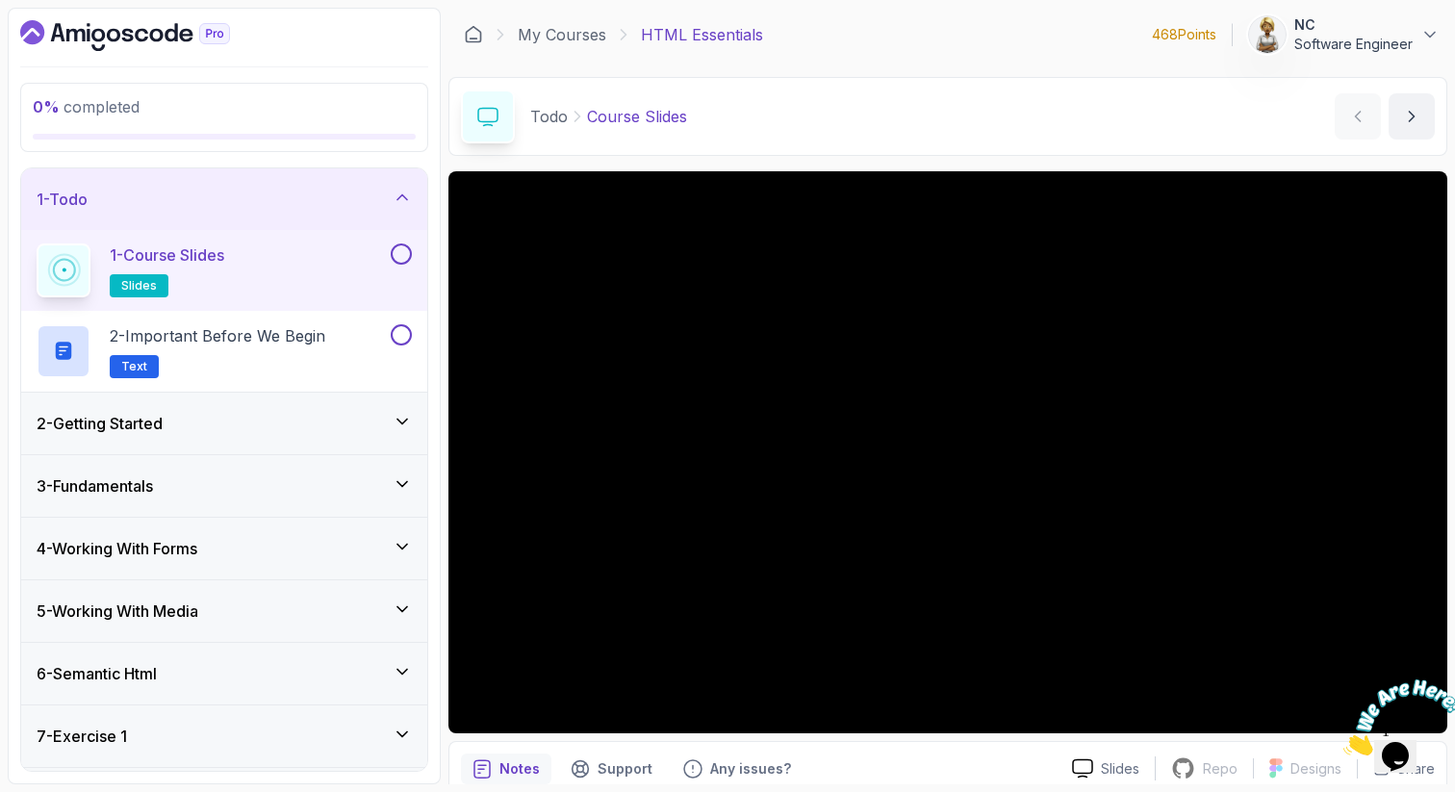
click at [224, 266] on p "1 - Course Slides" at bounding box center [167, 254] width 115 height 23
click at [224, 257] on p "1 - Course Slides" at bounding box center [167, 254] width 115 height 23
